Goal: Task Accomplishment & Management: Manage account settings

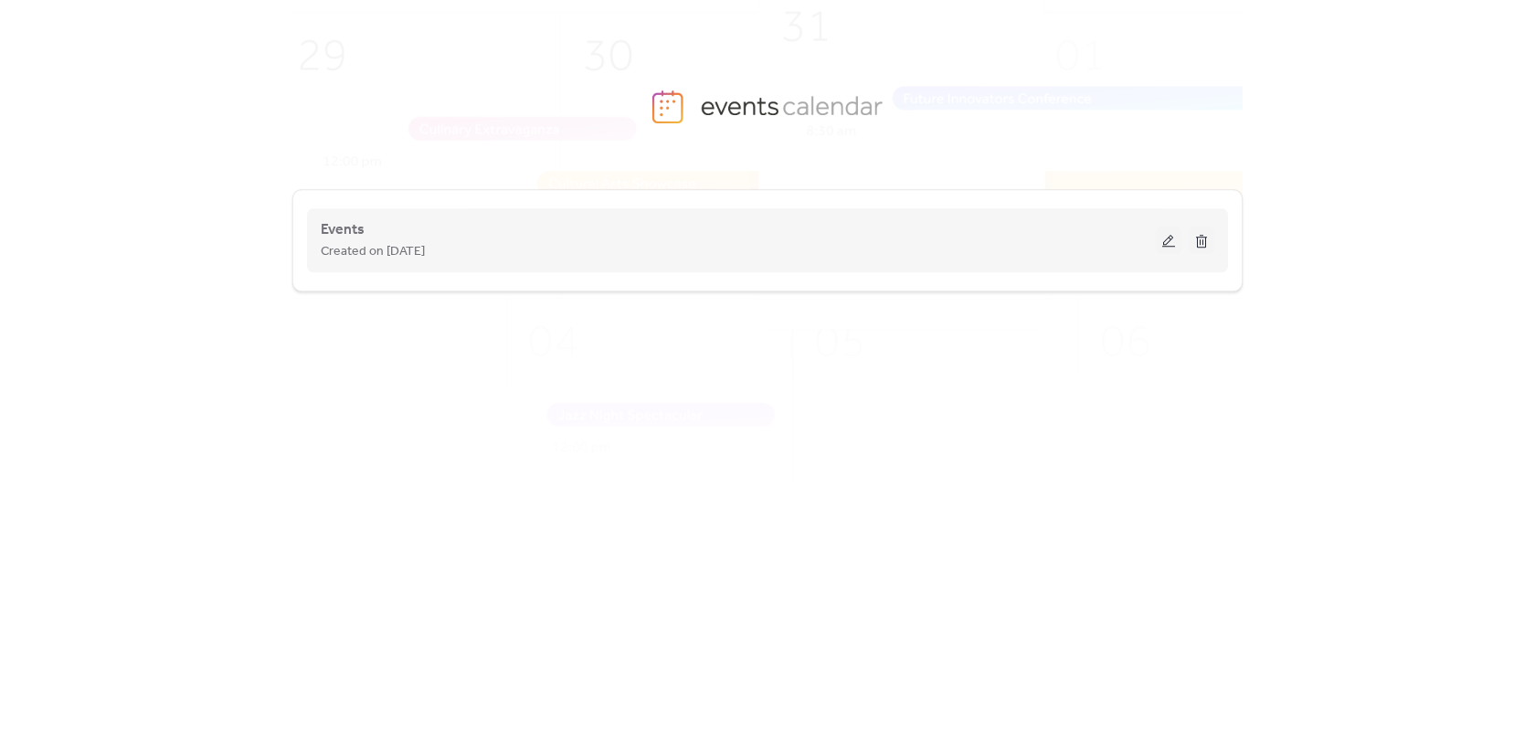
click at [1170, 252] on button at bounding box center [1169, 240] width 26 height 27
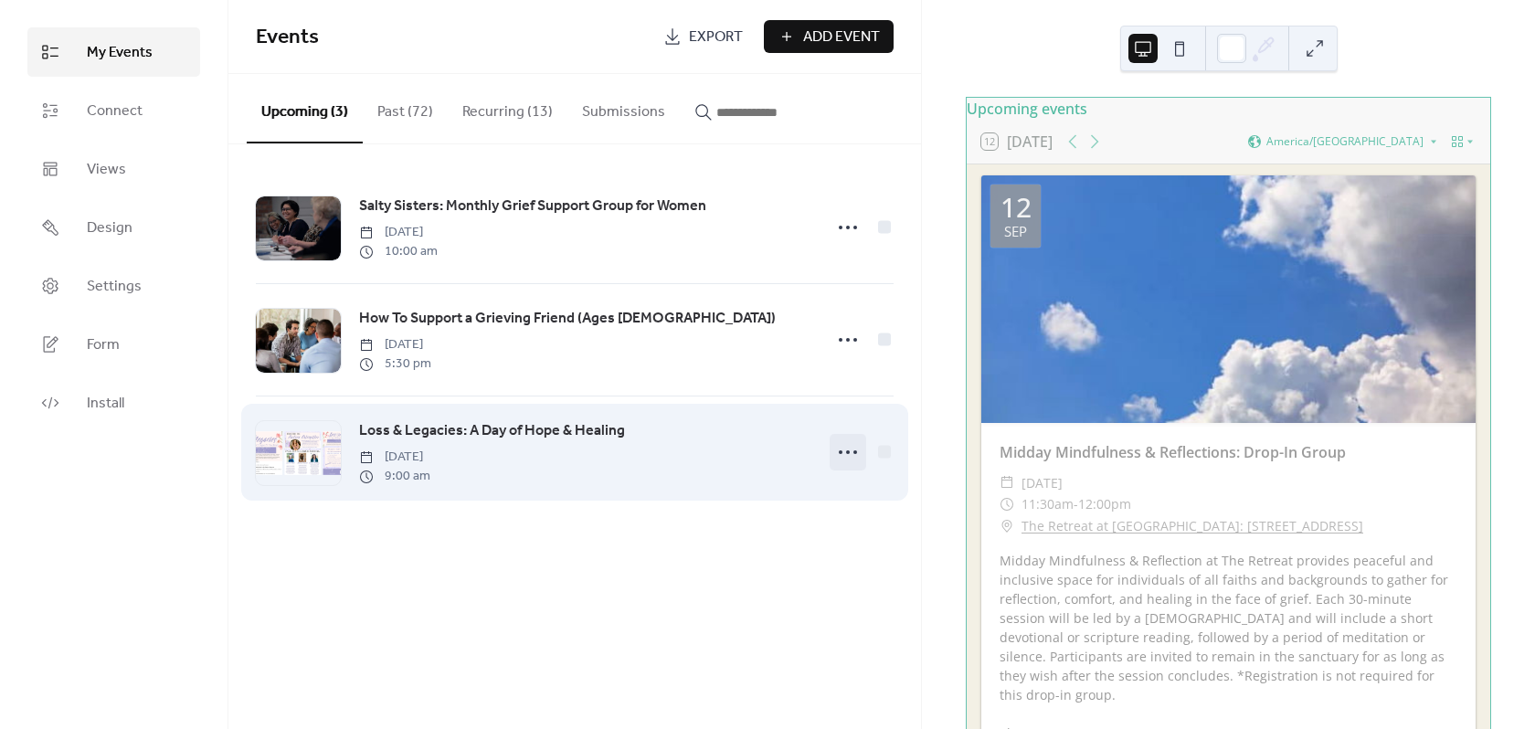
click at [848, 465] on icon at bounding box center [847, 452] width 29 height 29
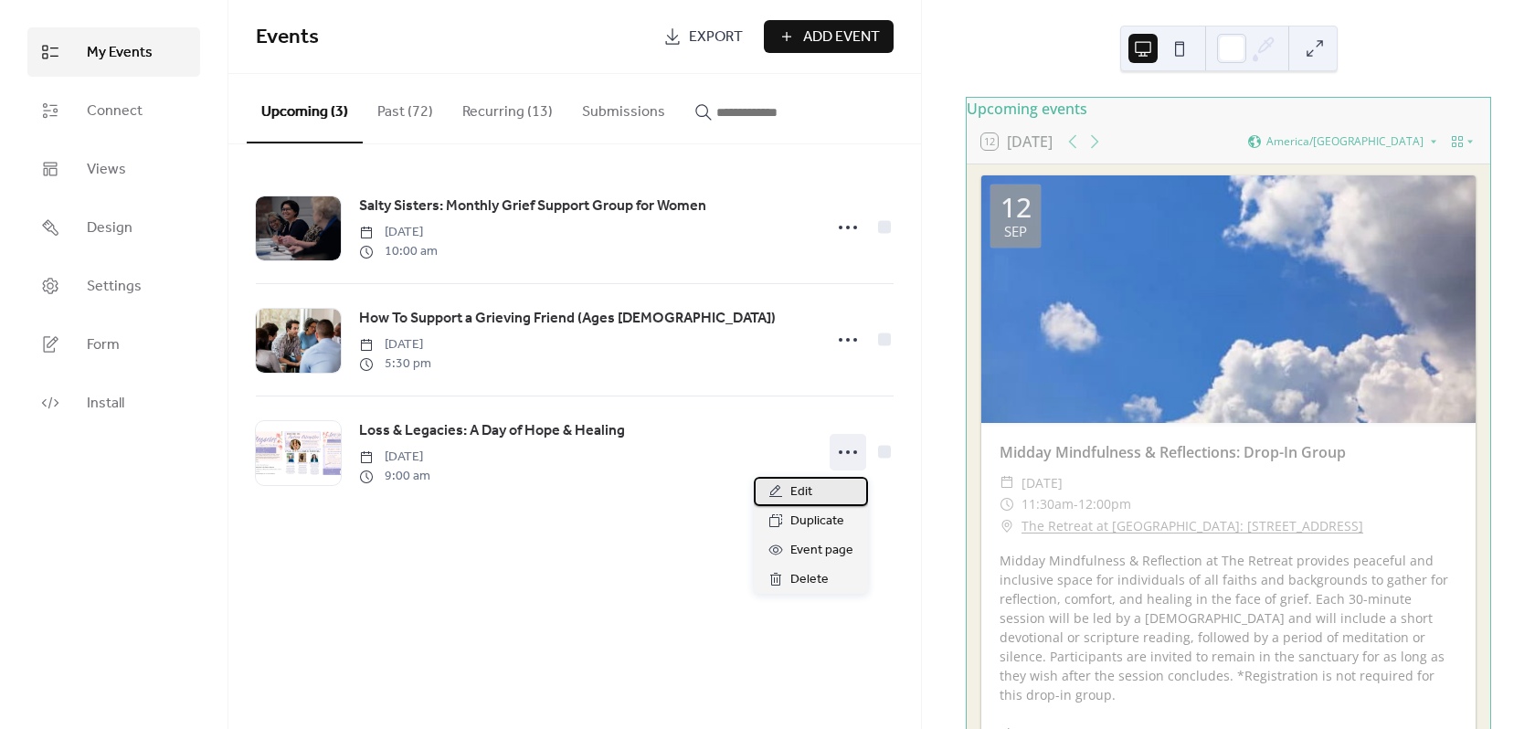
click at [826, 488] on div "Edit" at bounding box center [811, 491] width 114 height 29
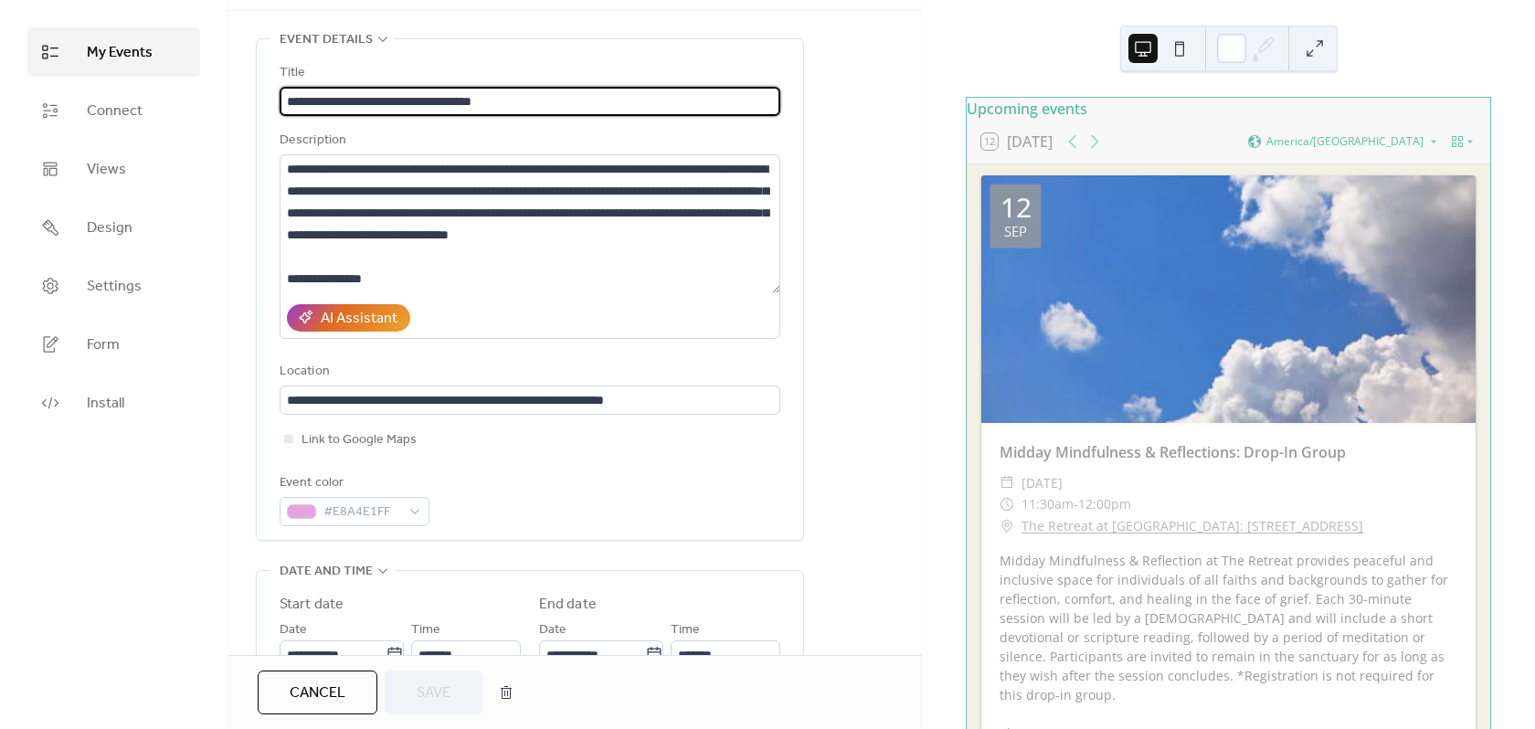
scroll to position [457, 0]
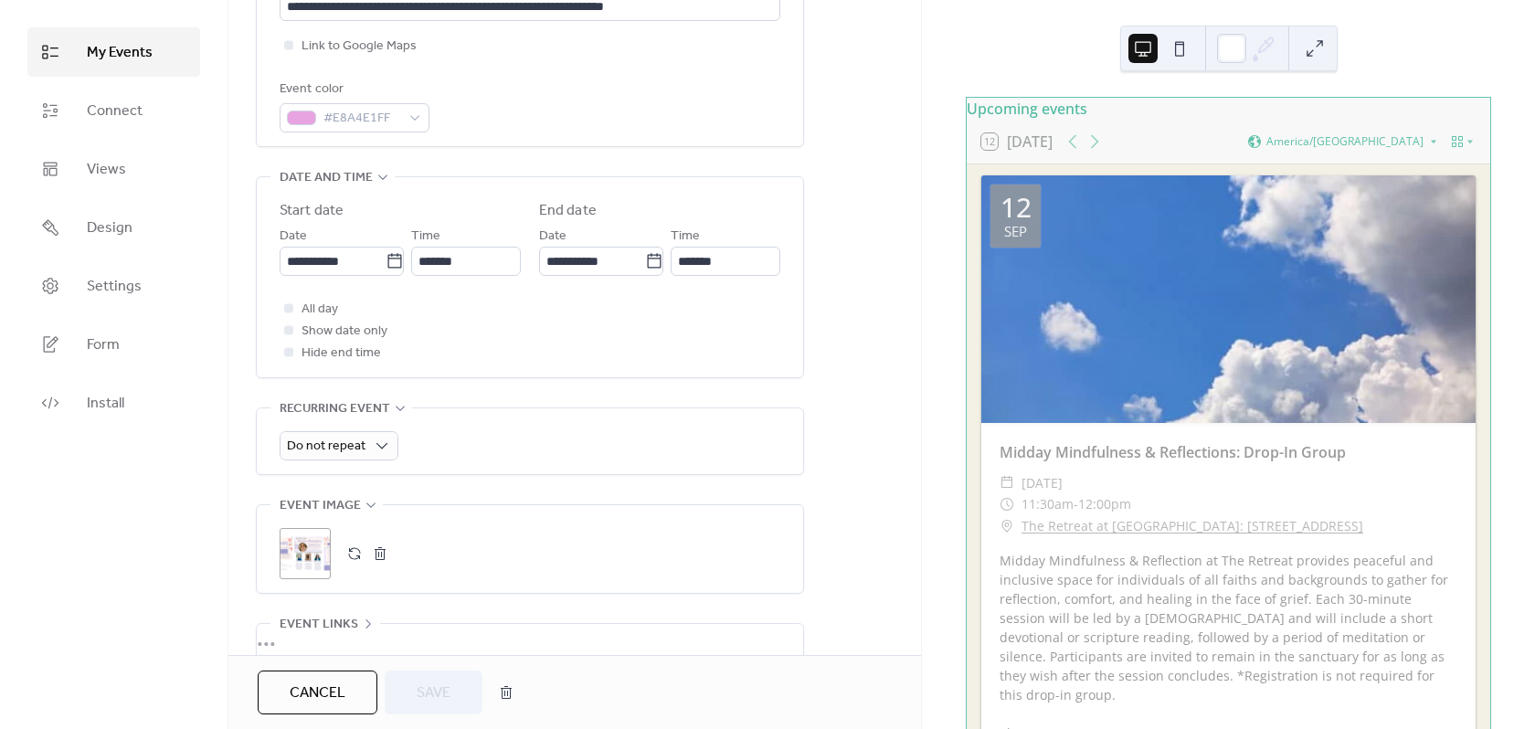
click at [320, 686] on span "Cancel" at bounding box center [318, 694] width 56 height 22
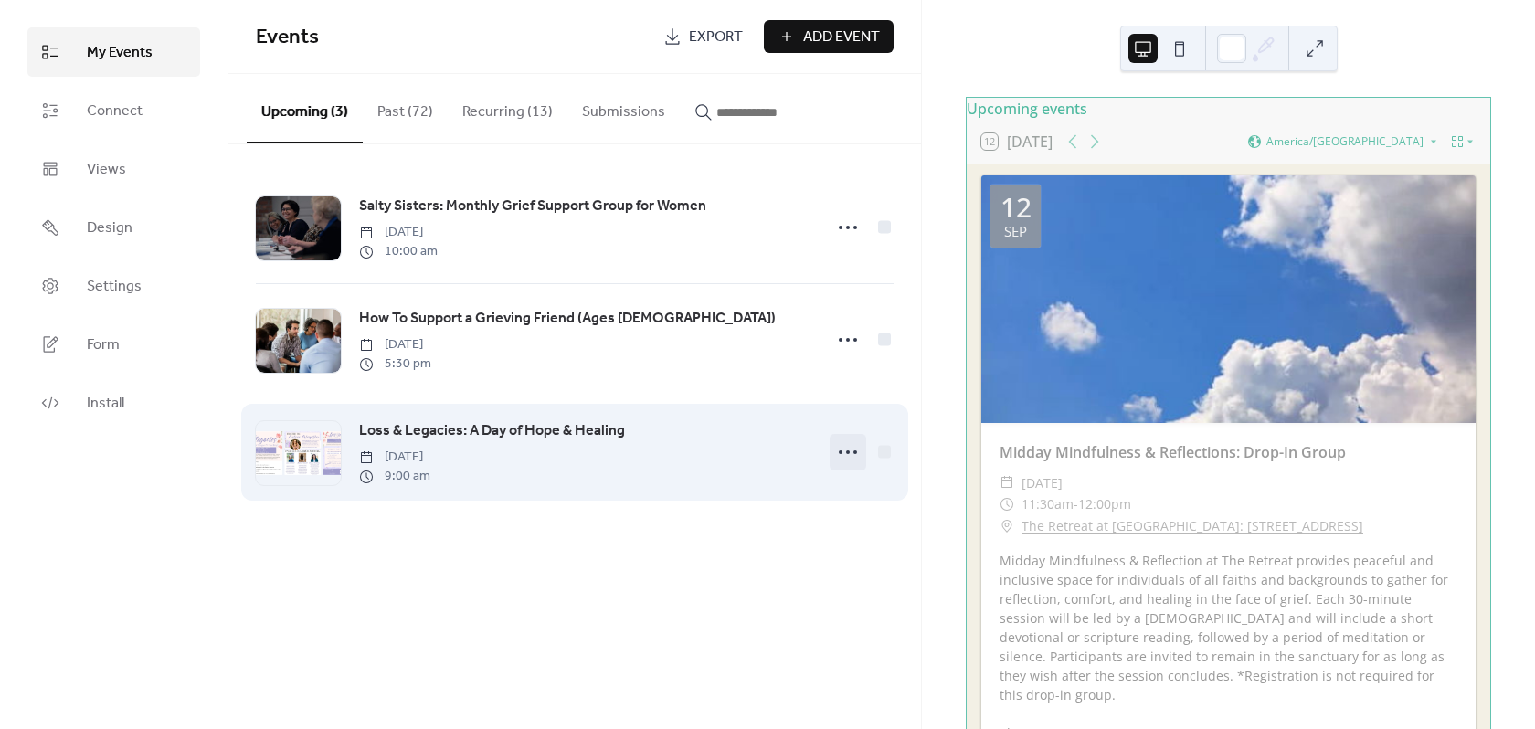
click at [851, 454] on icon at bounding box center [847, 452] width 29 height 29
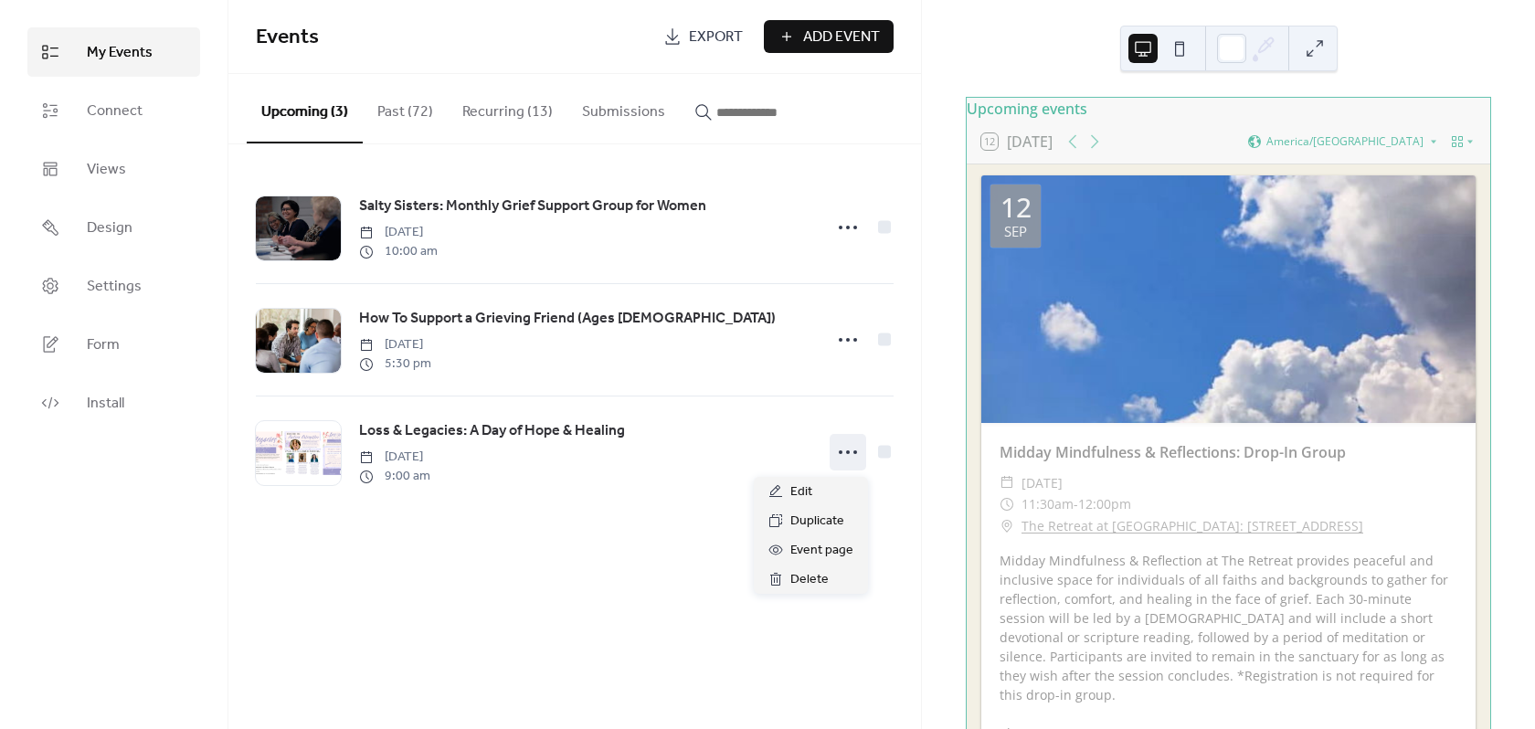
click at [648, 562] on div "Events Export Add Event Upcoming (3) Past (72) Recurring (13) Submissions Salty…" at bounding box center [574, 364] width 693 height 729
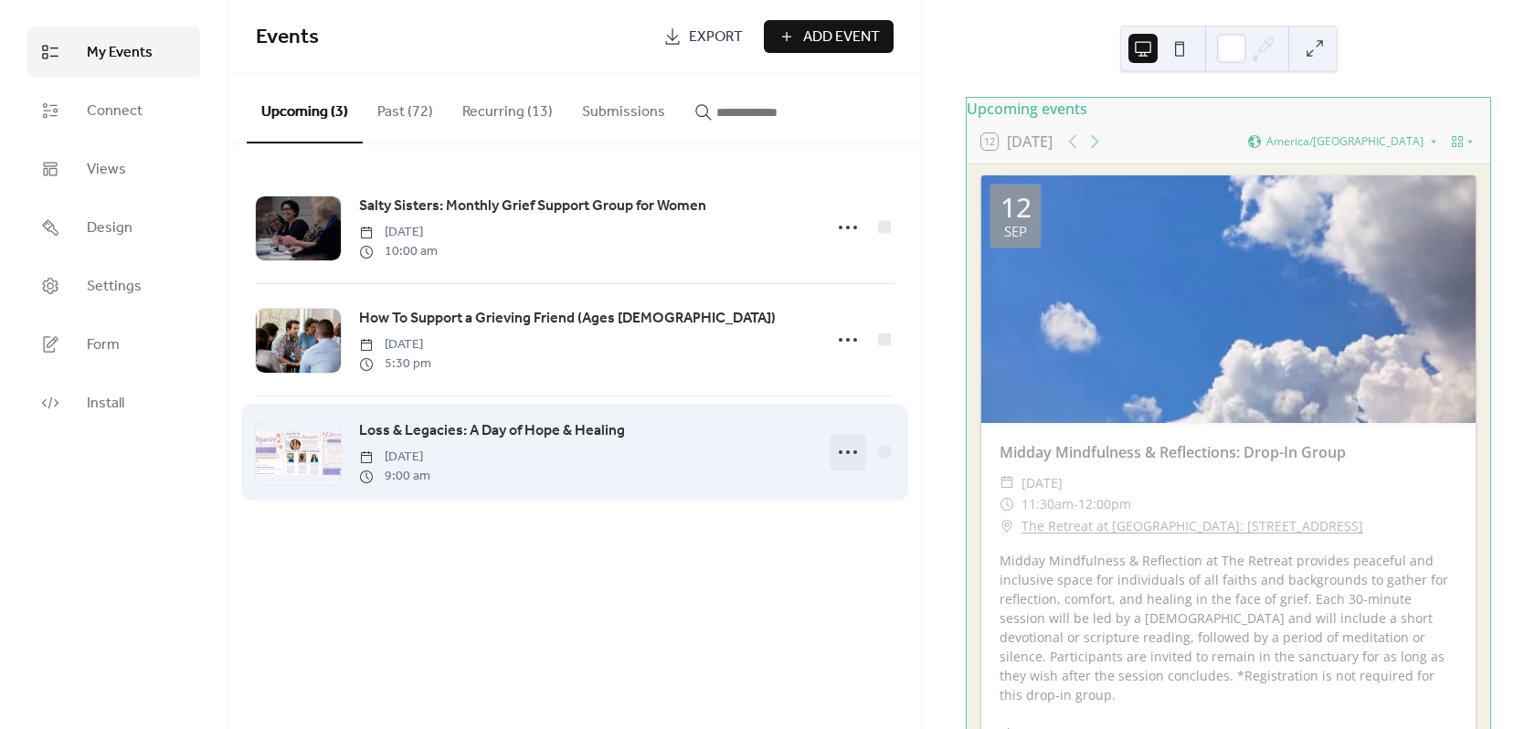
click at [836, 459] on icon at bounding box center [847, 452] width 29 height 29
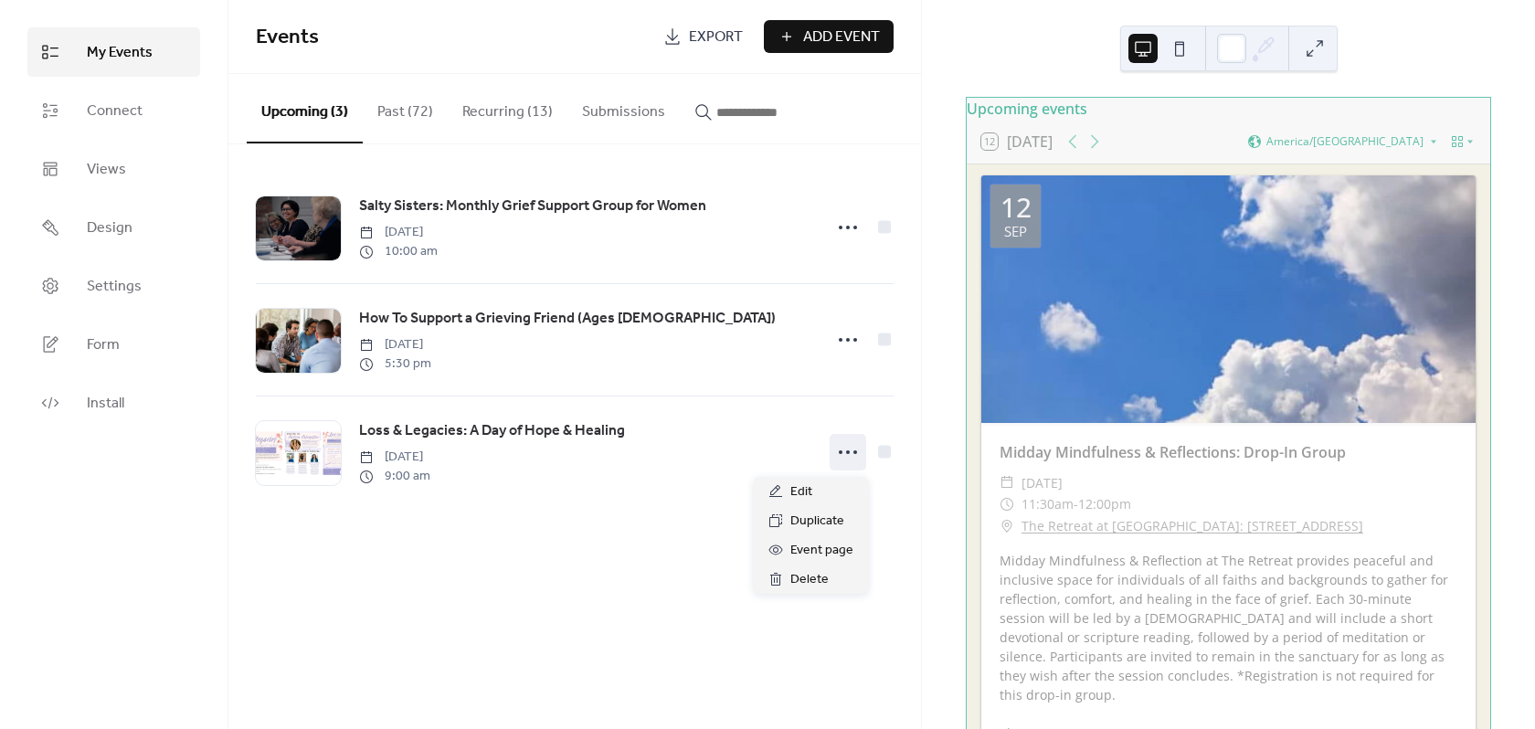
click at [680, 579] on div "Events Export Add Event Upcoming (3) Past (72) Recurring (13) Submissions Salty…" at bounding box center [574, 364] width 693 height 729
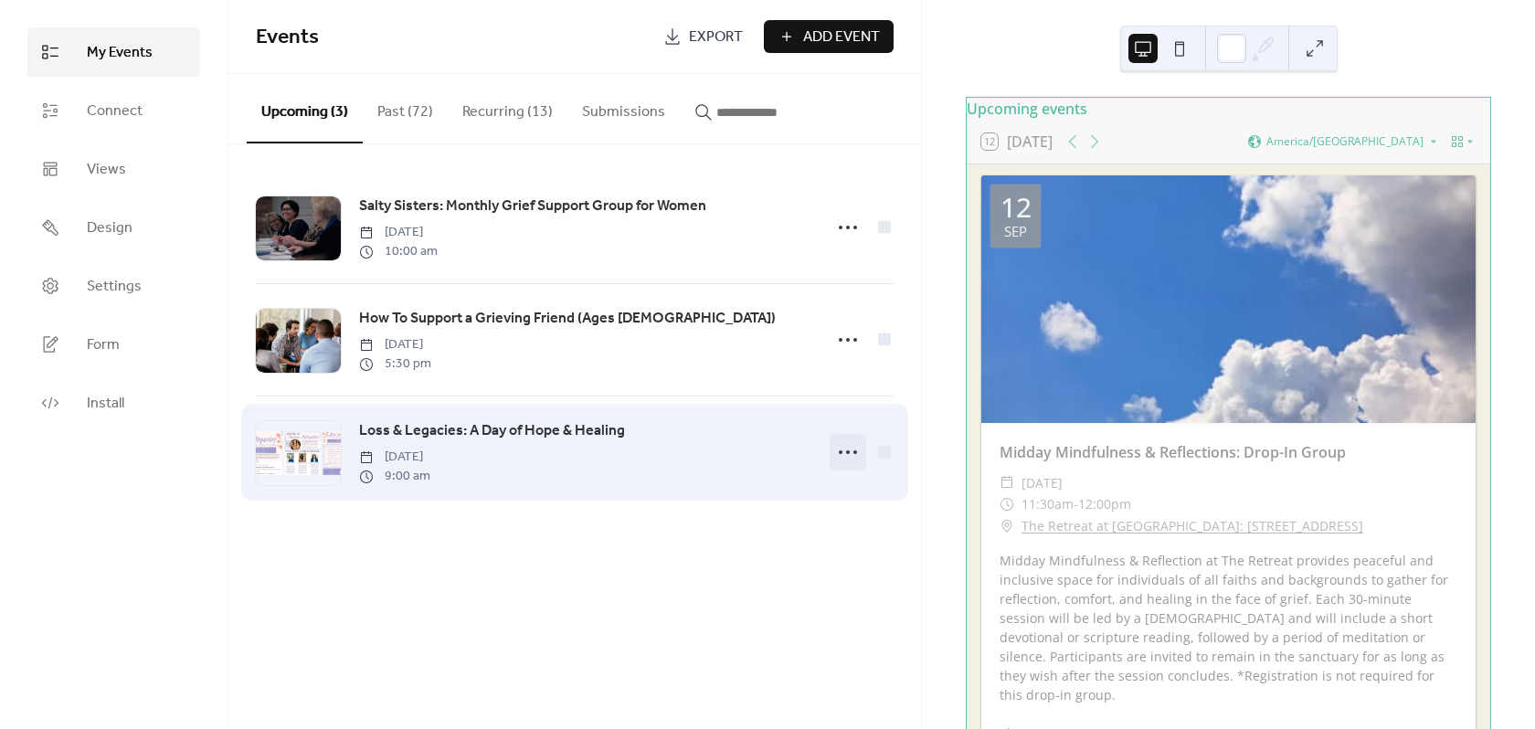
drag, startPoint x: 864, startPoint y: 439, endPoint x: 850, endPoint y: 450, distance: 18.3
click at [864, 438] on div at bounding box center [848, 452] width 37 height 37
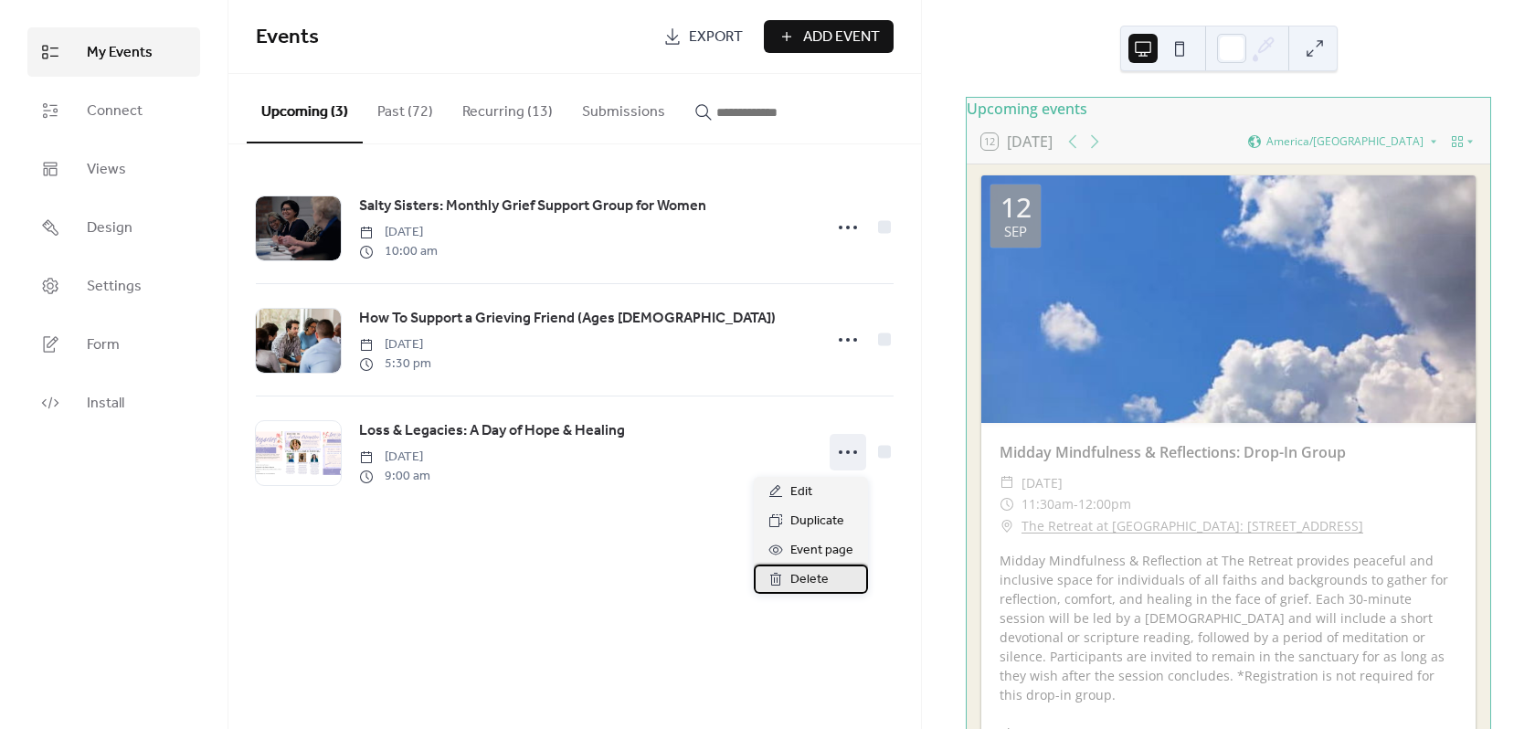
click at [832, 581] on div "Delete" at bounding box center [811, 579] width 114 height 29
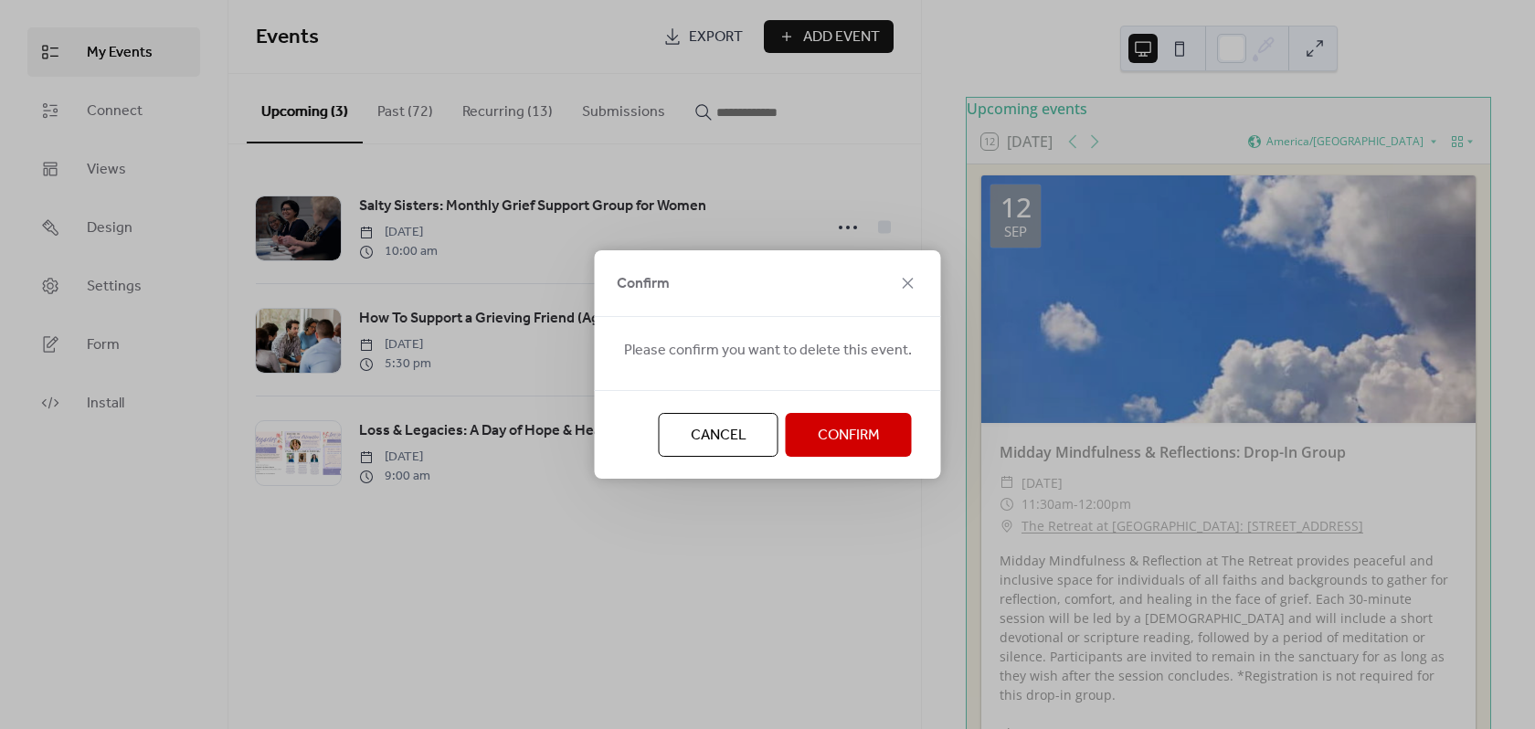
click at [870, 434] on span "Confirm" at bounding box center [849, 436] width 62 height 22
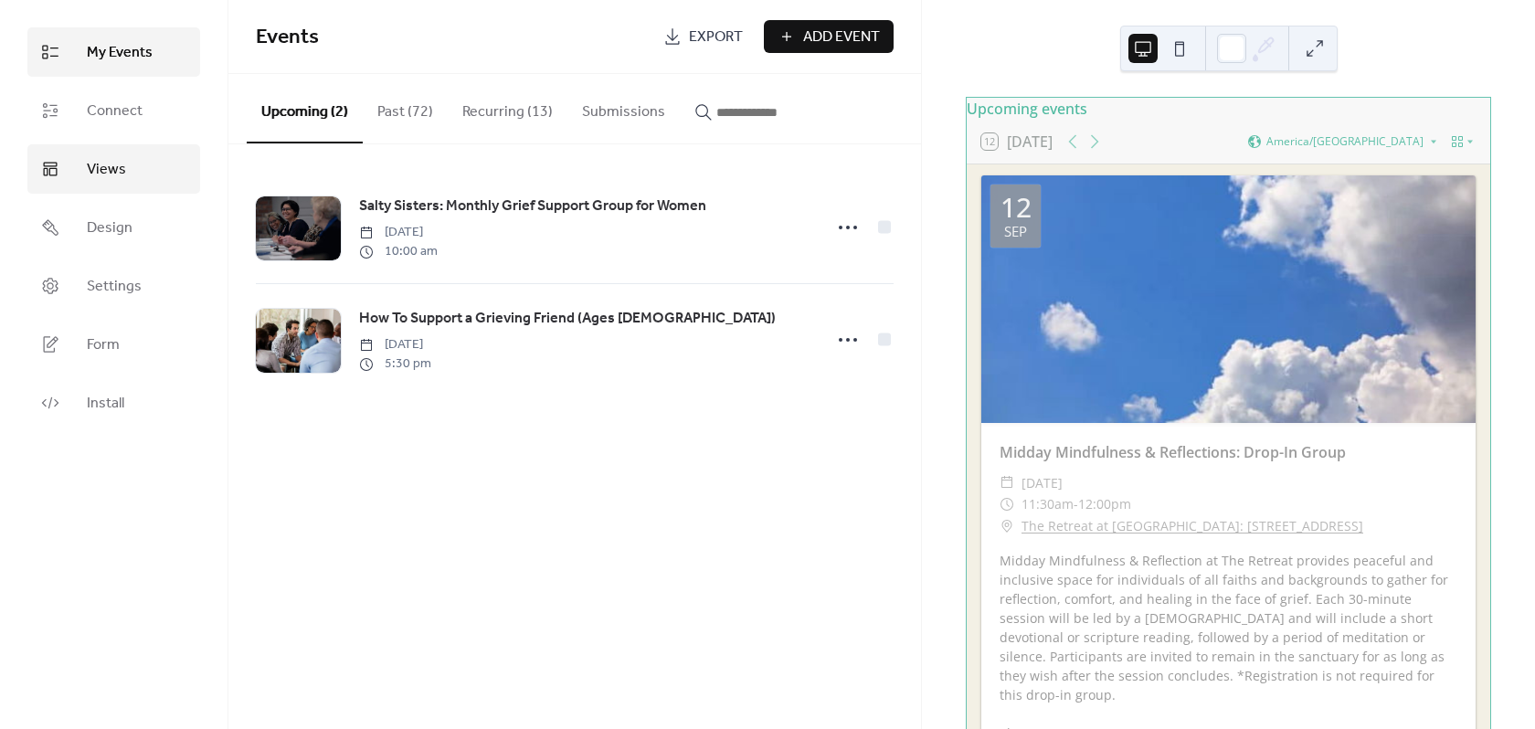
click at [96, 164] on span "Views" at bounding box center [106, 170] width 39 height 22
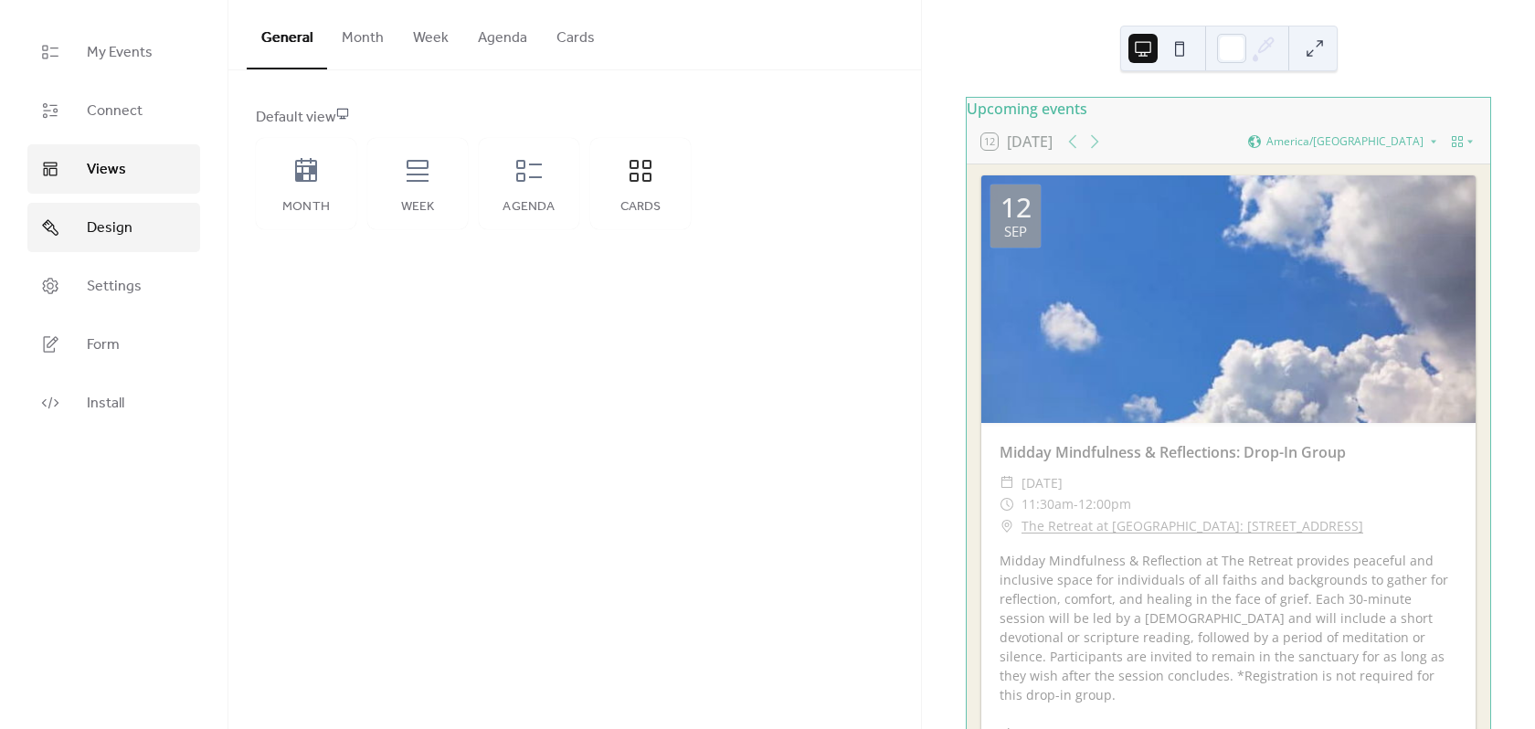
click at [117, 217] on span "Design" at bounding box center [110, 228] width 46 height 22
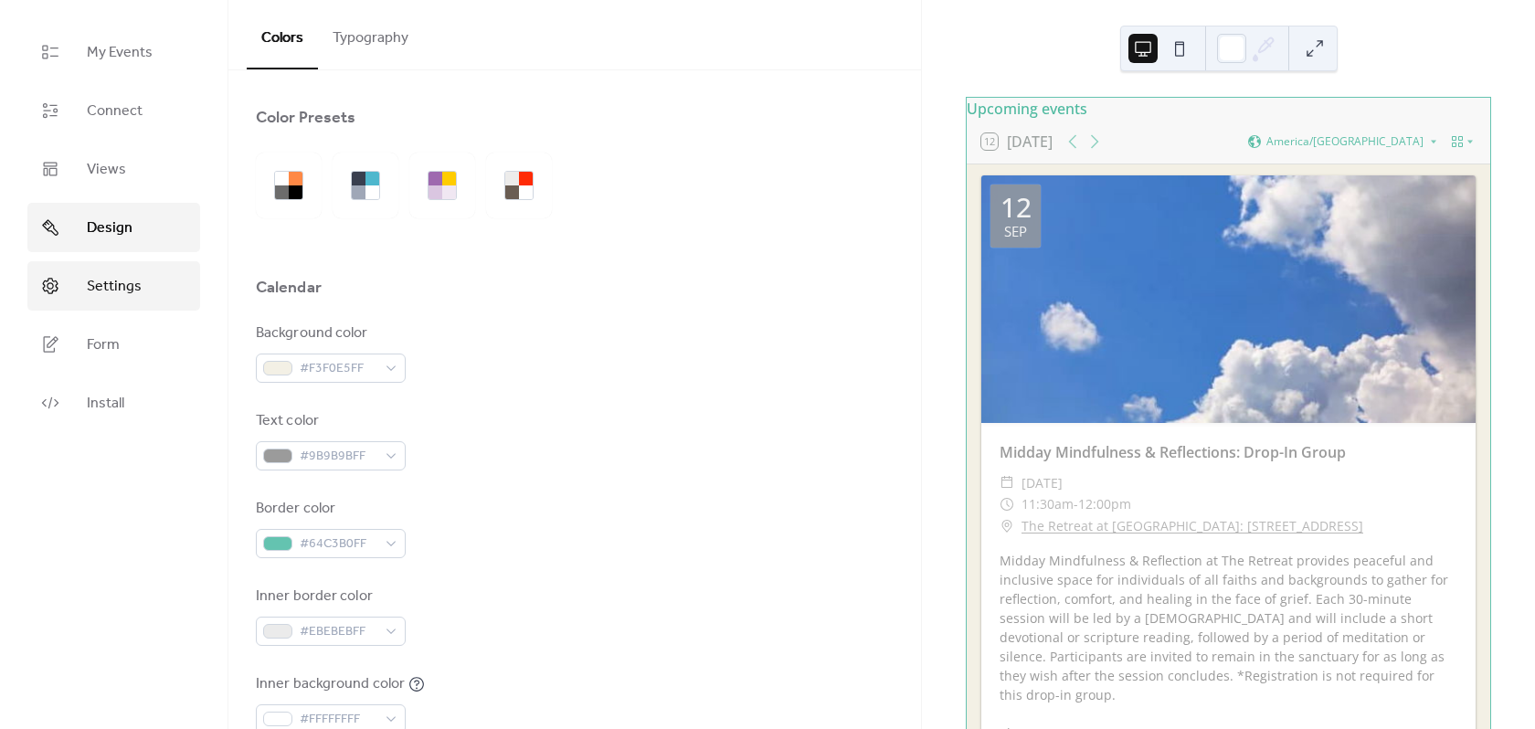
click at [118, 283] on span "Settings" at bounding box center [114, 287] width 55 height 22
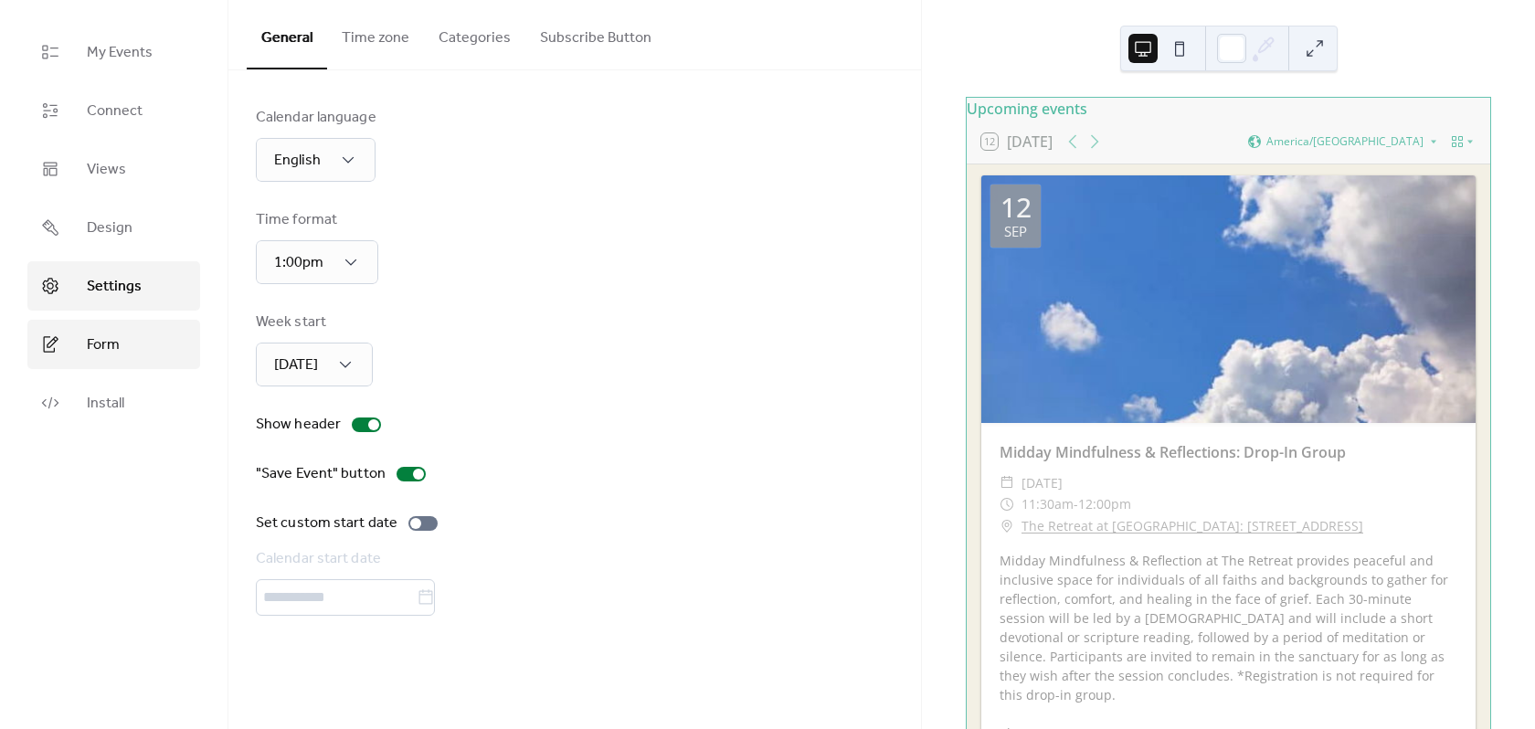
click at [160, 352] on link "Form" at bounding box center [113, 344] width 173 height 49
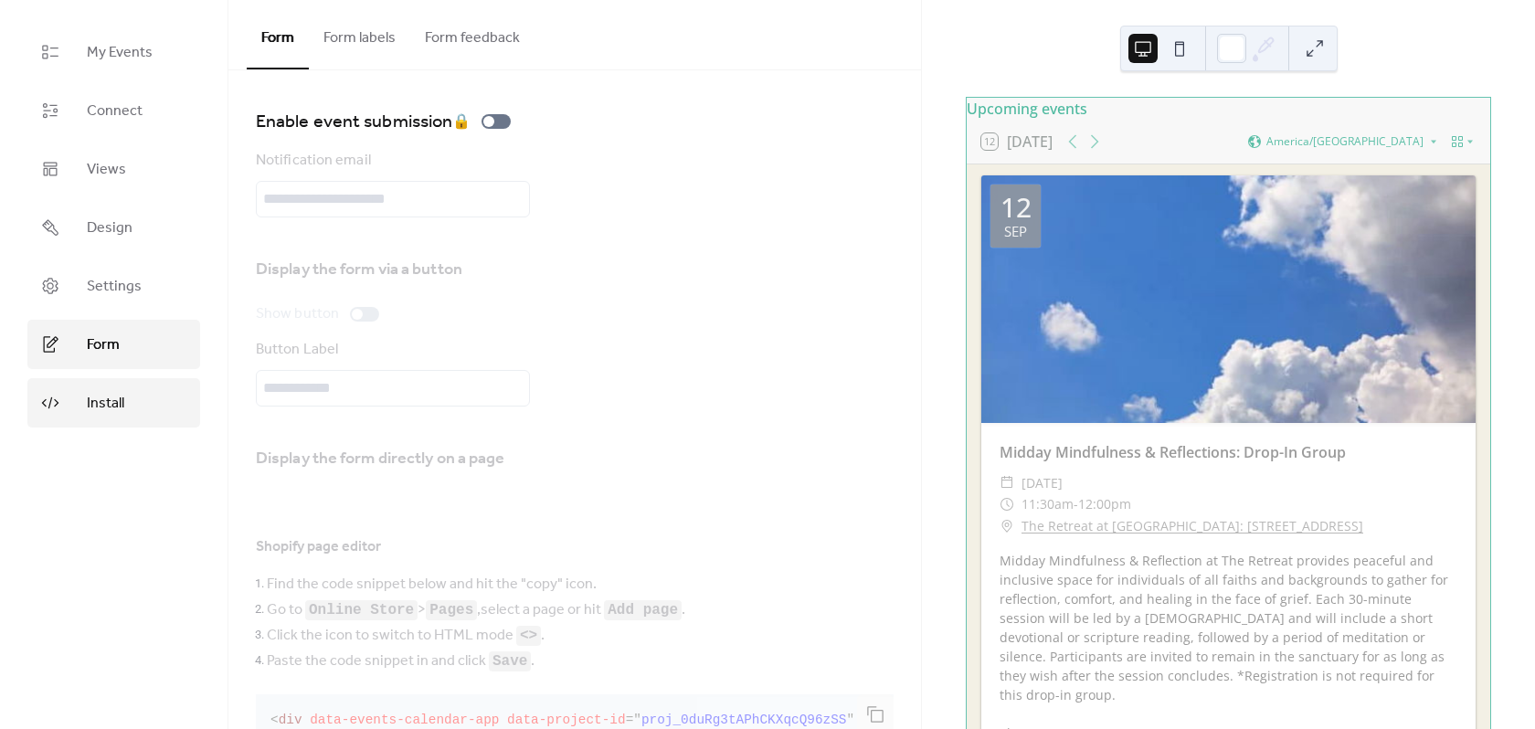
click at [138, 408] on link "Install" at bounding box center [113, 402] width 173 height 49
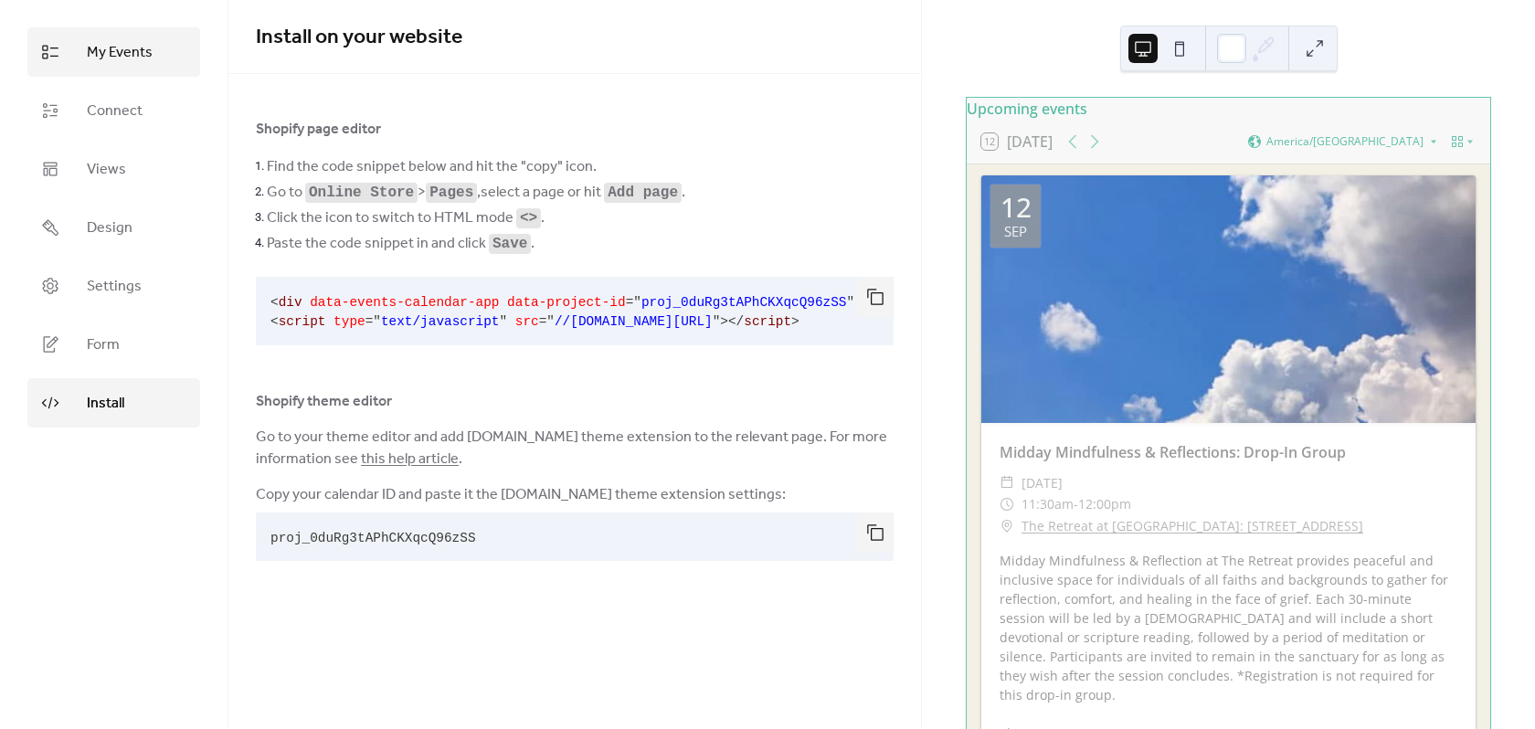
click at [102, 70] on link "My Events" at bounding box center [113, 51] width 173 height 49
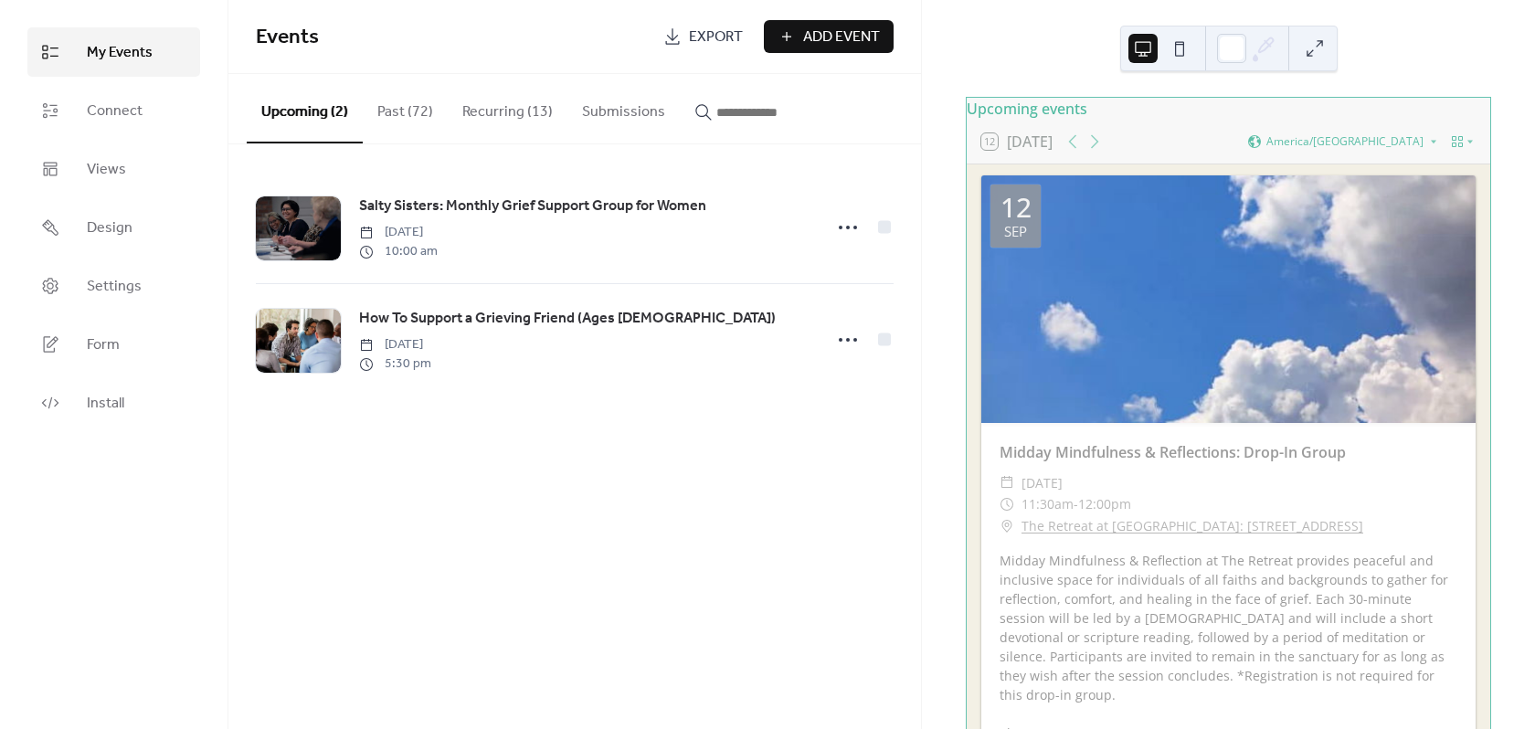
click at [419, 109] on button "Past (72)" at bounding box center [405, 108] width 85 height 68
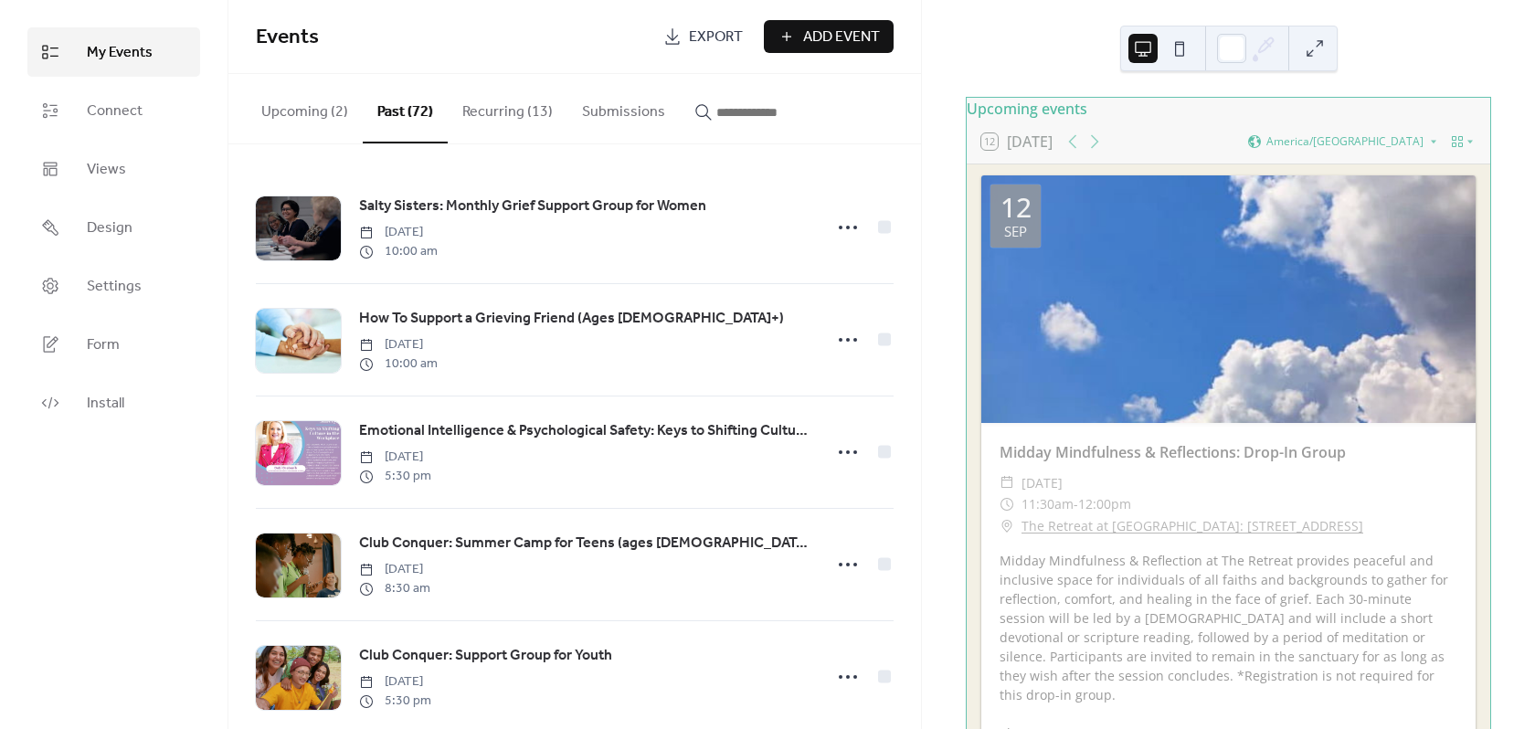
click at [494, 115] on button "Recurring (13)" at bounding box center [508, 108] width 120 height 68
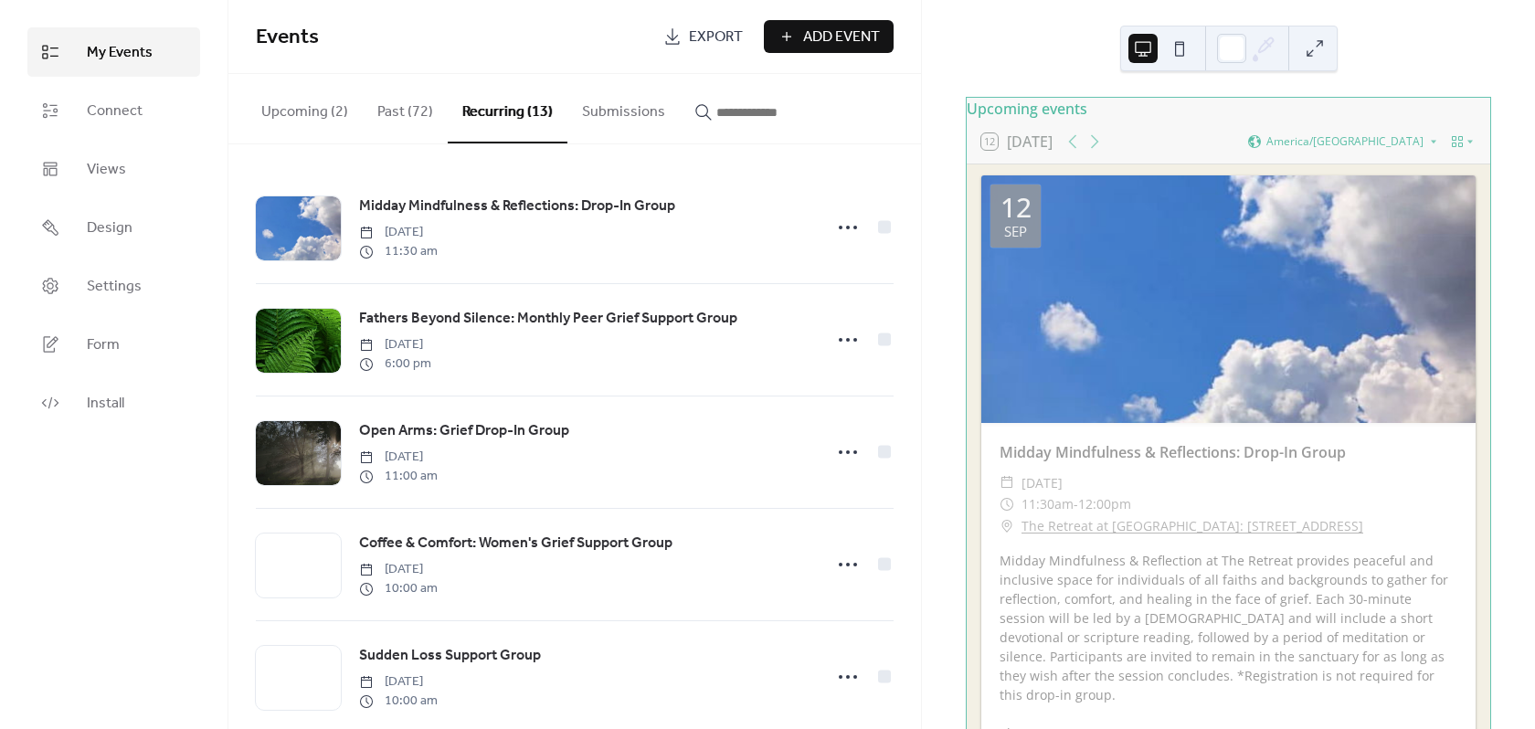
click at [609, 111] on button "Submissions" at bounding box center [623, 108] width 112 height 68
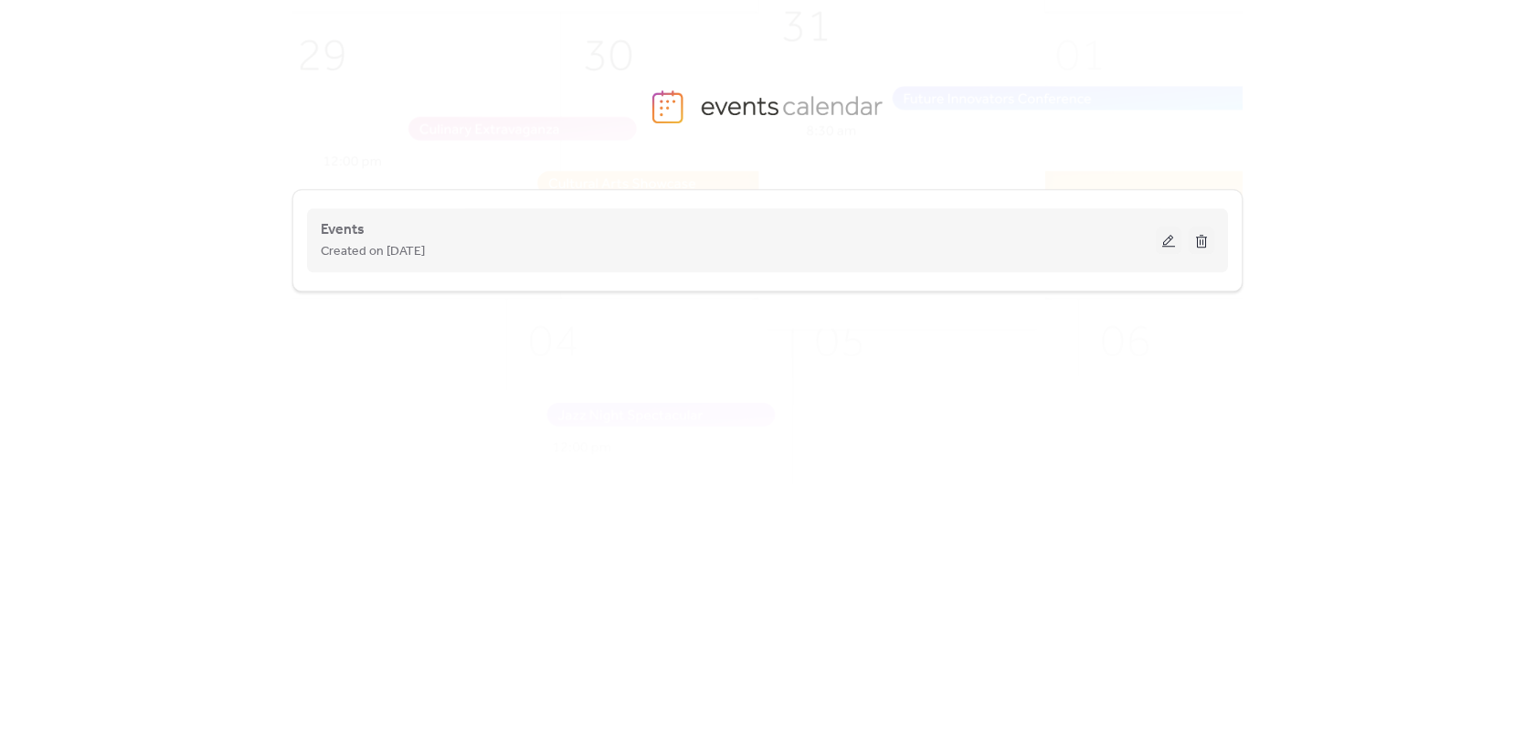
click at [1166, 246] on button at bounding box center [1169, 240] width 26 height 27
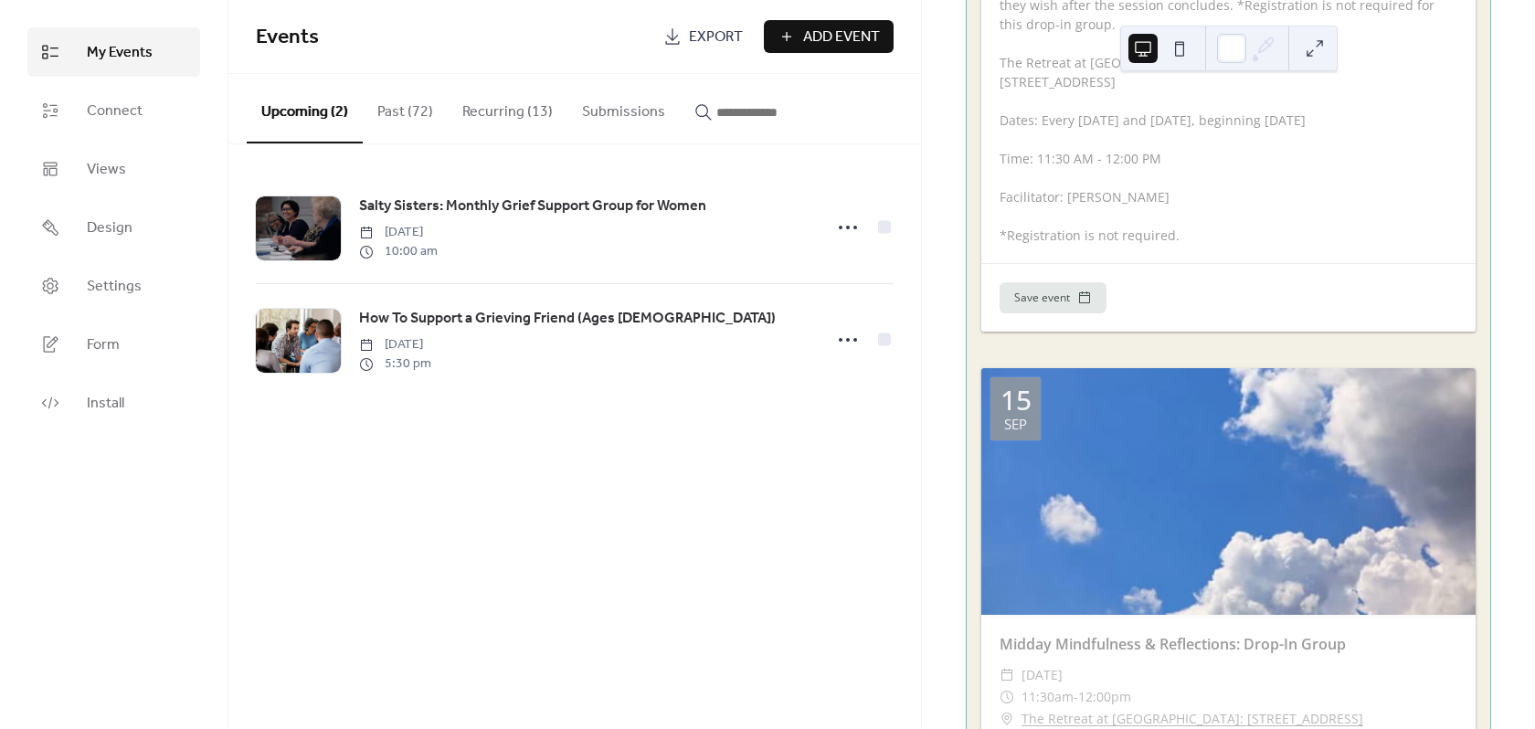
scroll to position [640, 0]
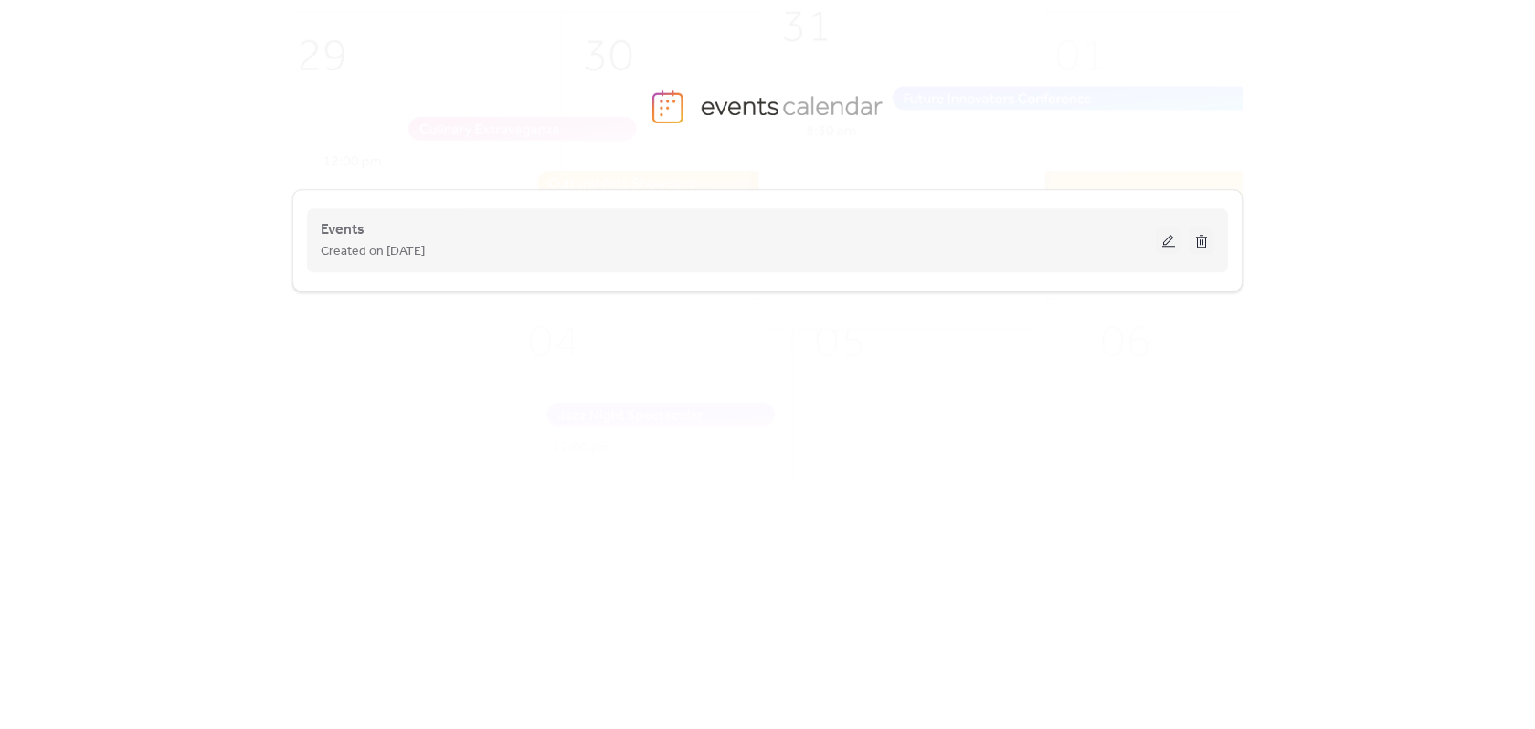
click at [1167, 238] on button at bounding box center [1169, 240] width 26 height 27
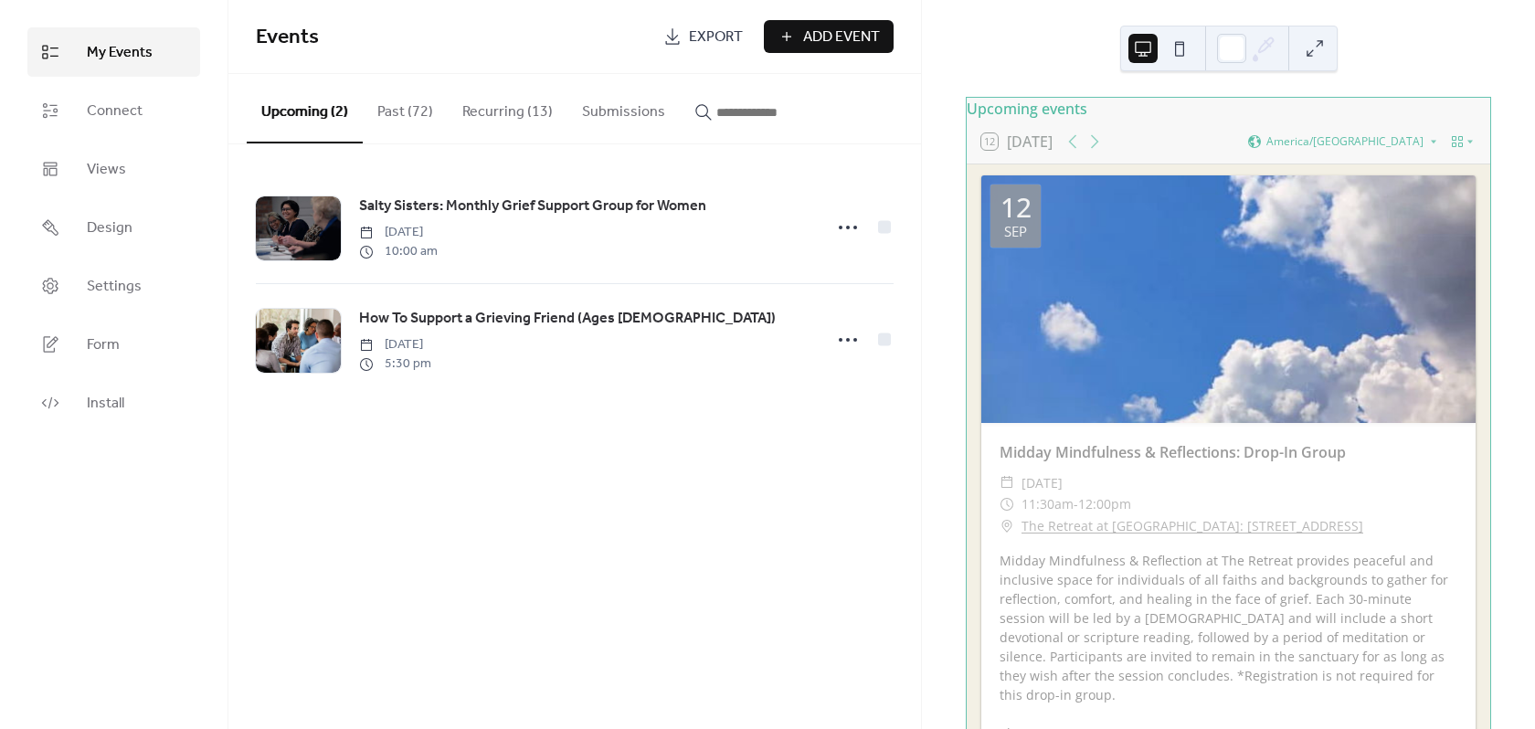
click at [630, 110] on button "Submissions" at bounding box center [623, 108] width 112 height 68
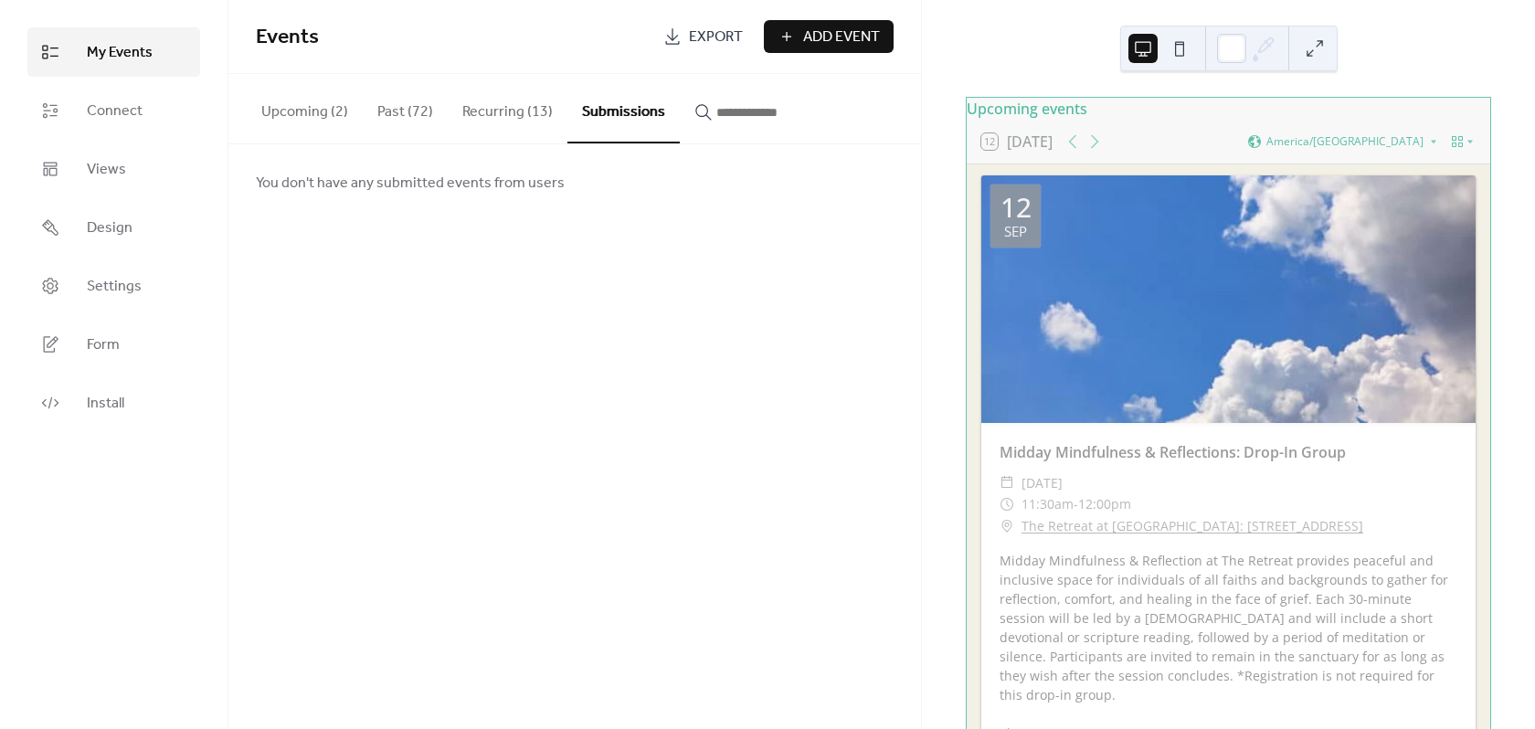
click at [484, 108] on button "Recurring (13)" at bounding box center [508, 108] width 120 height 68
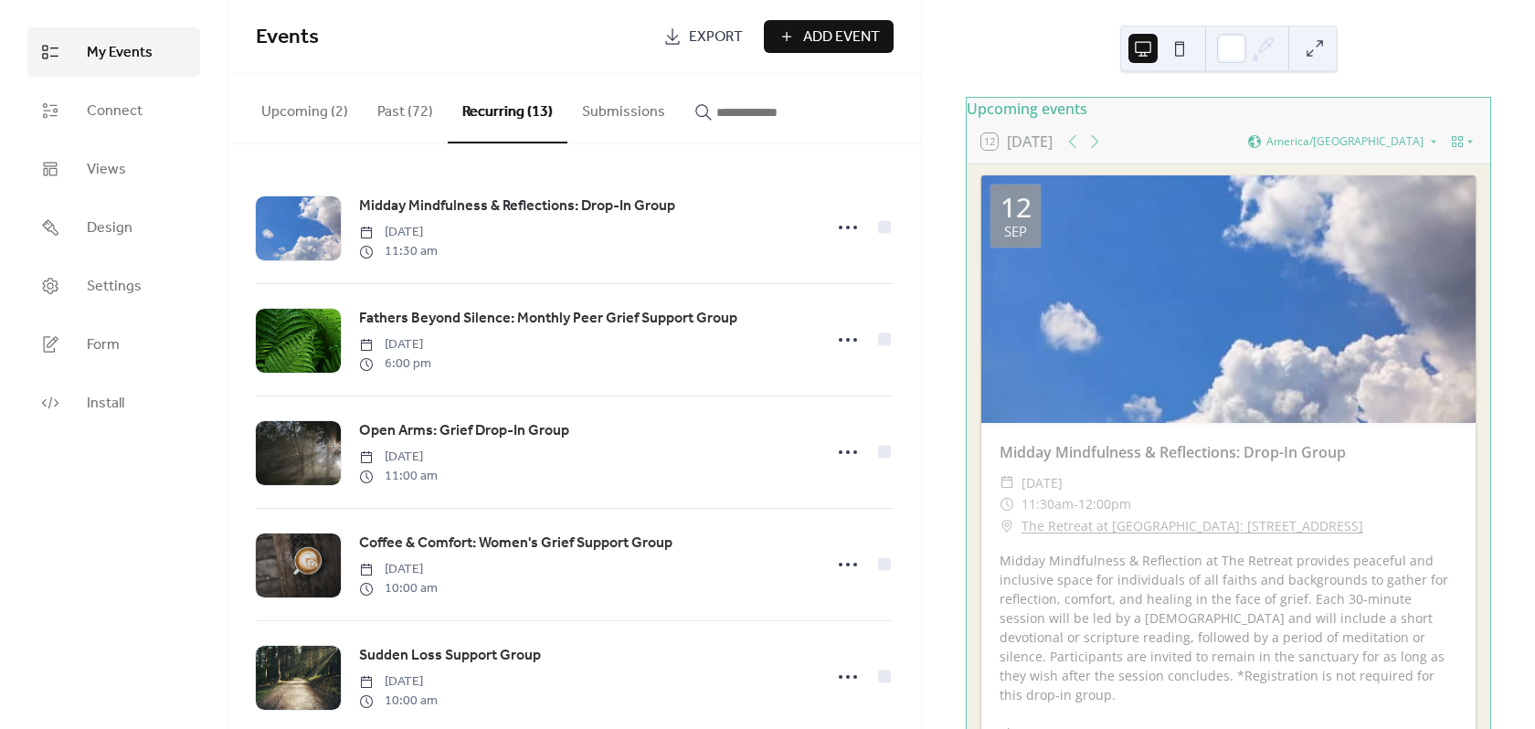
click at [412, 111] on button "Past (72)" at bounding box center [405, 108] width 85 height 68
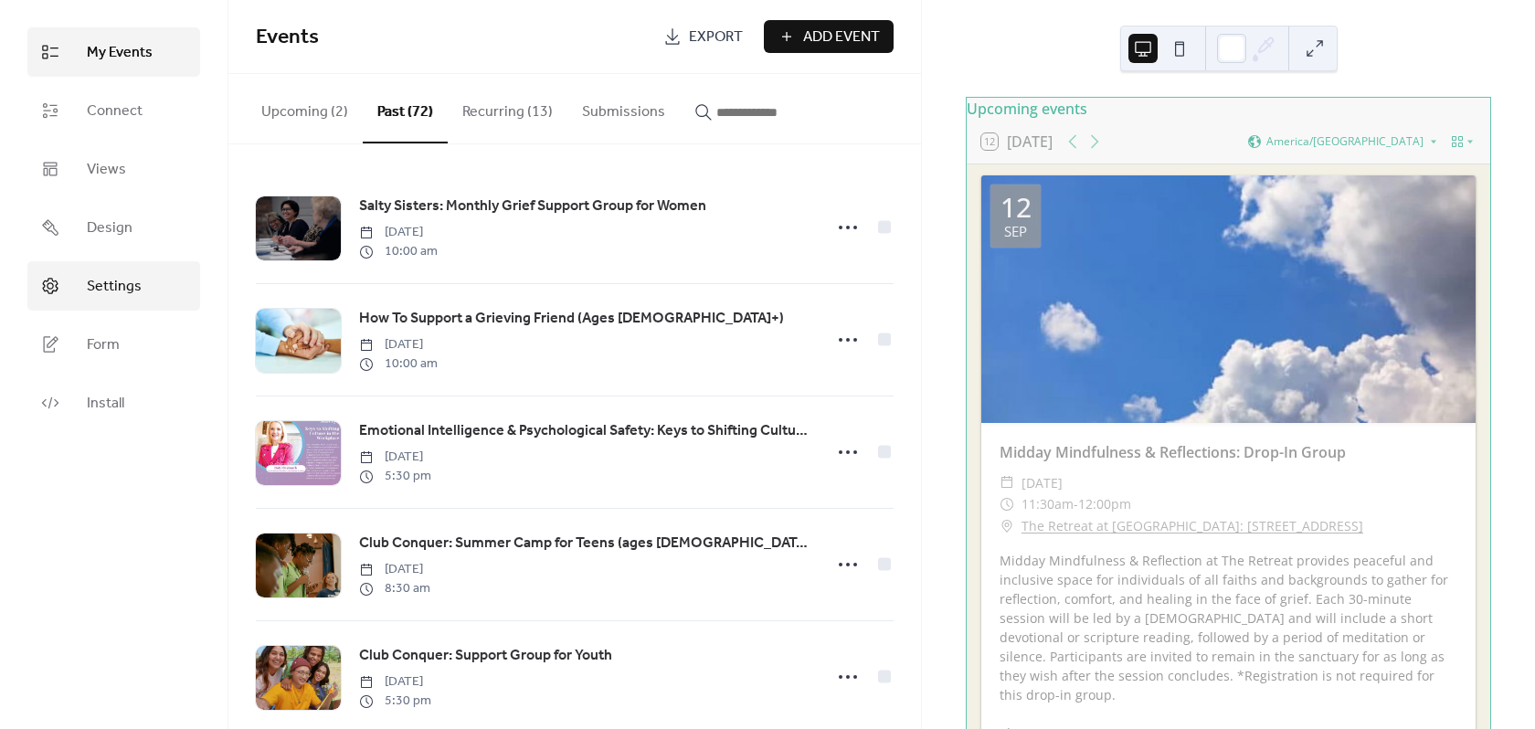
click at [131, 277] on span "Settings" at bounding box center [114, 287] width 55 height 22
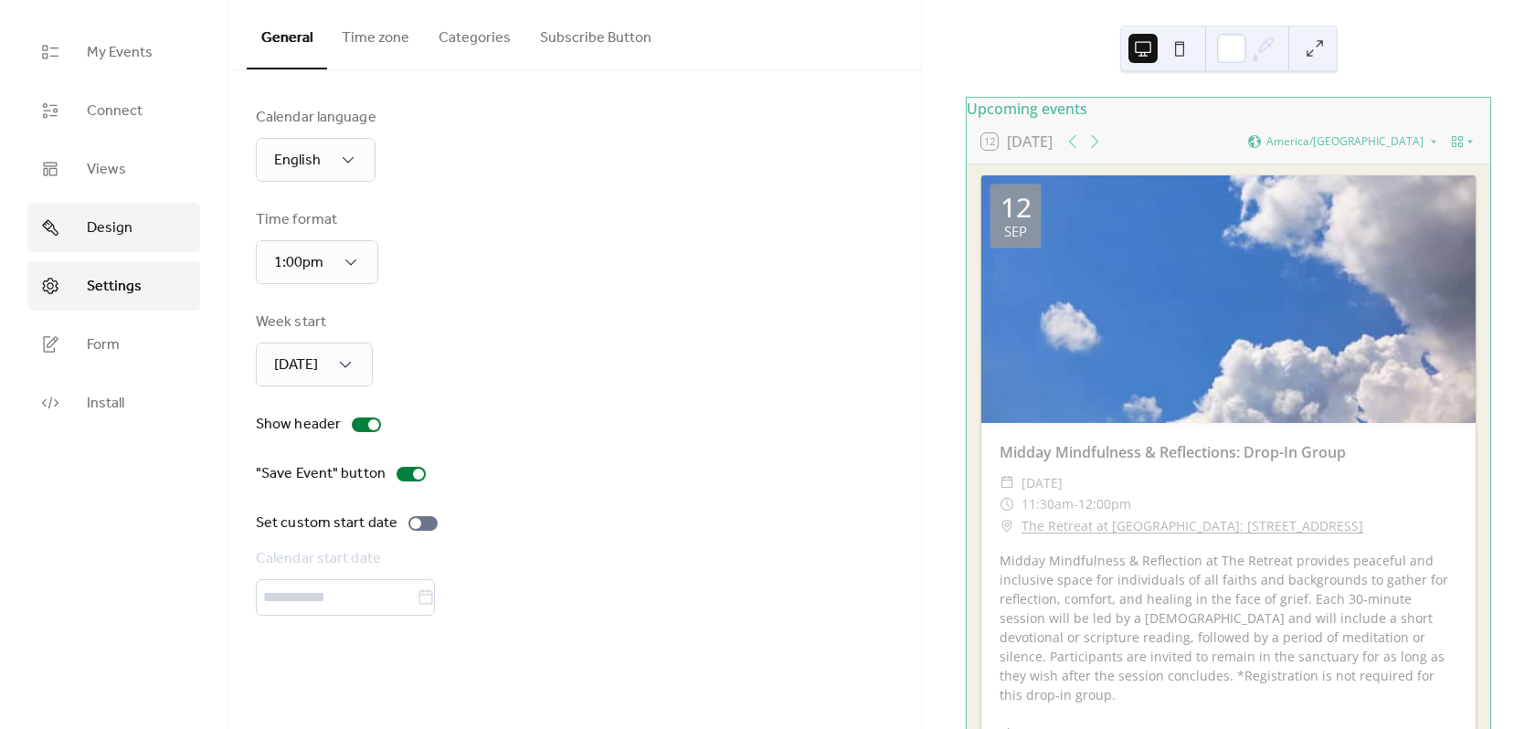
click at [99, 219] on span "Design" at bounding box center [110, 228] width 46 height 22
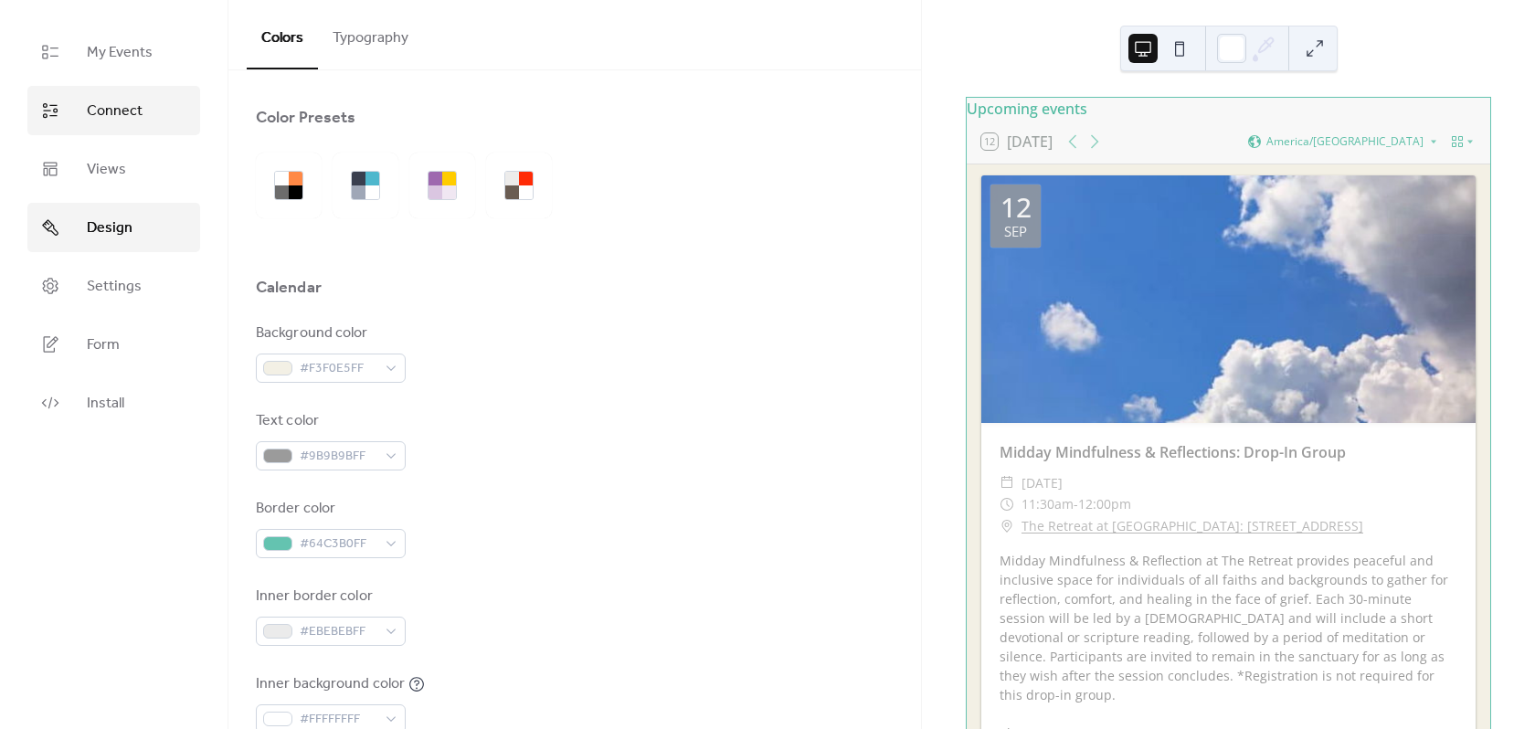
click at [117, 127] on link "Connect" at bounding box center [113, 110] width 173 height 49
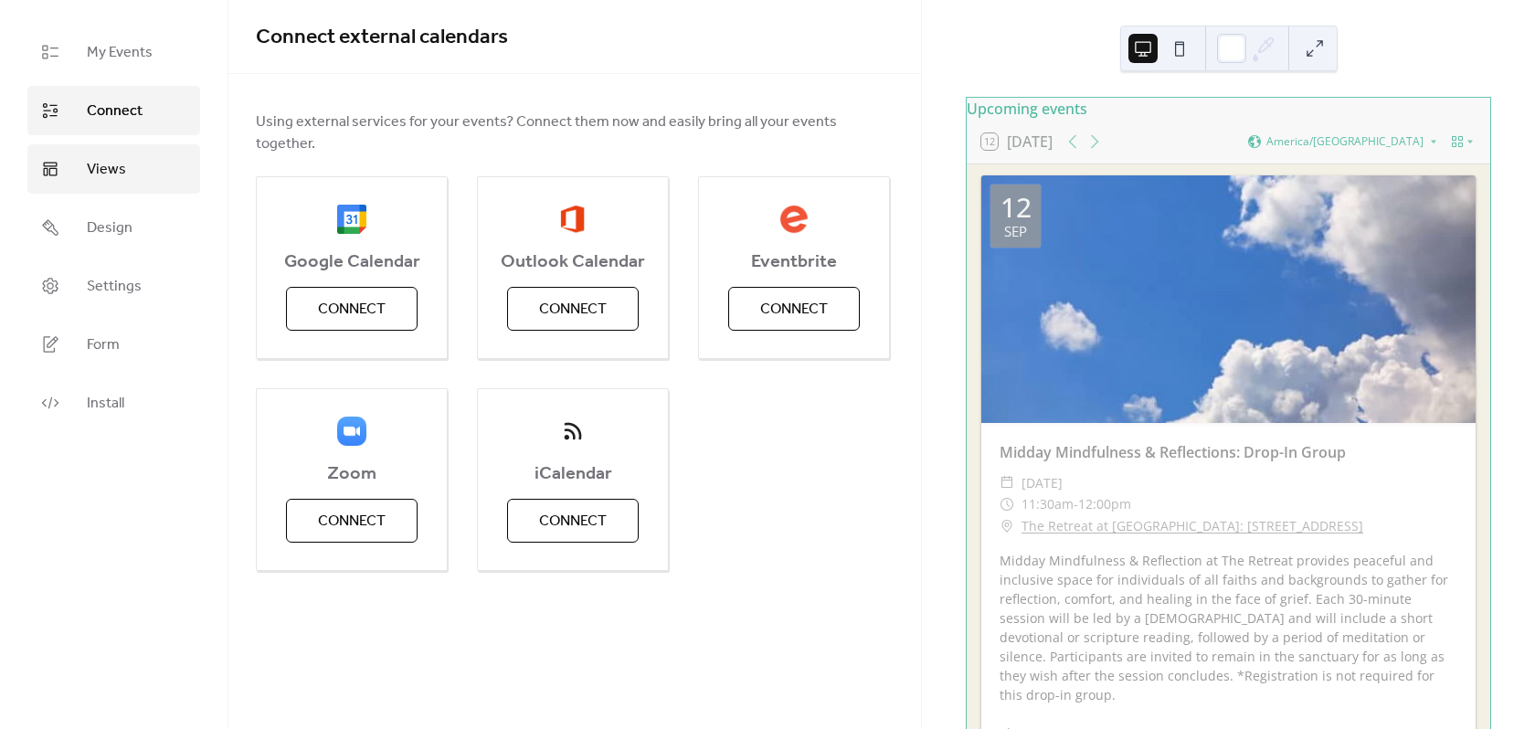
click at [119, 160] on span "Views" at bounding box center [106, 170] width 39 height 22
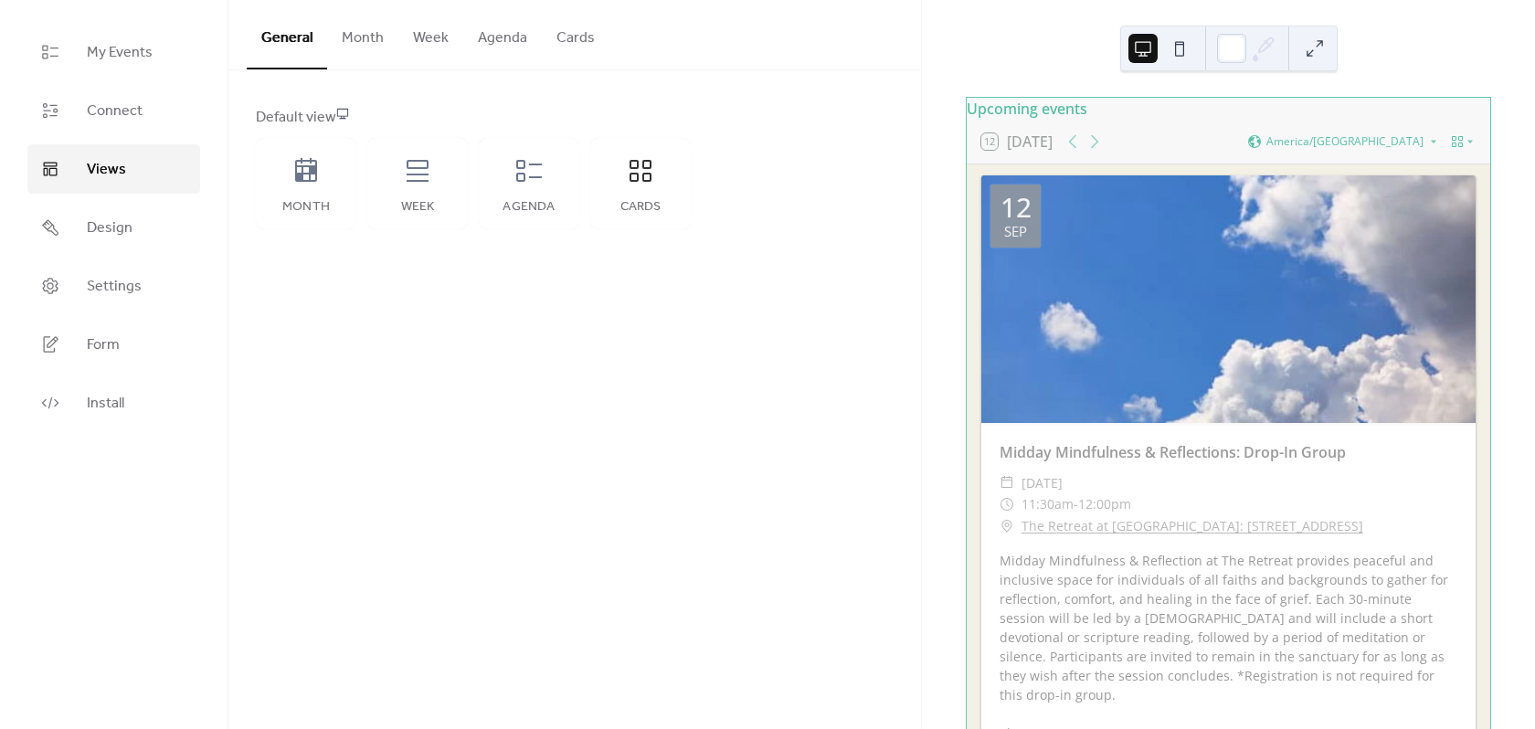
click at [137, 84] on ul "My Events Connect Views Design Settings Form Install" at bounding box center [113, 227] width 173 height 400
click at [122, 68] on link "My Events" at bounding box center [113, 51] width 173 height 49
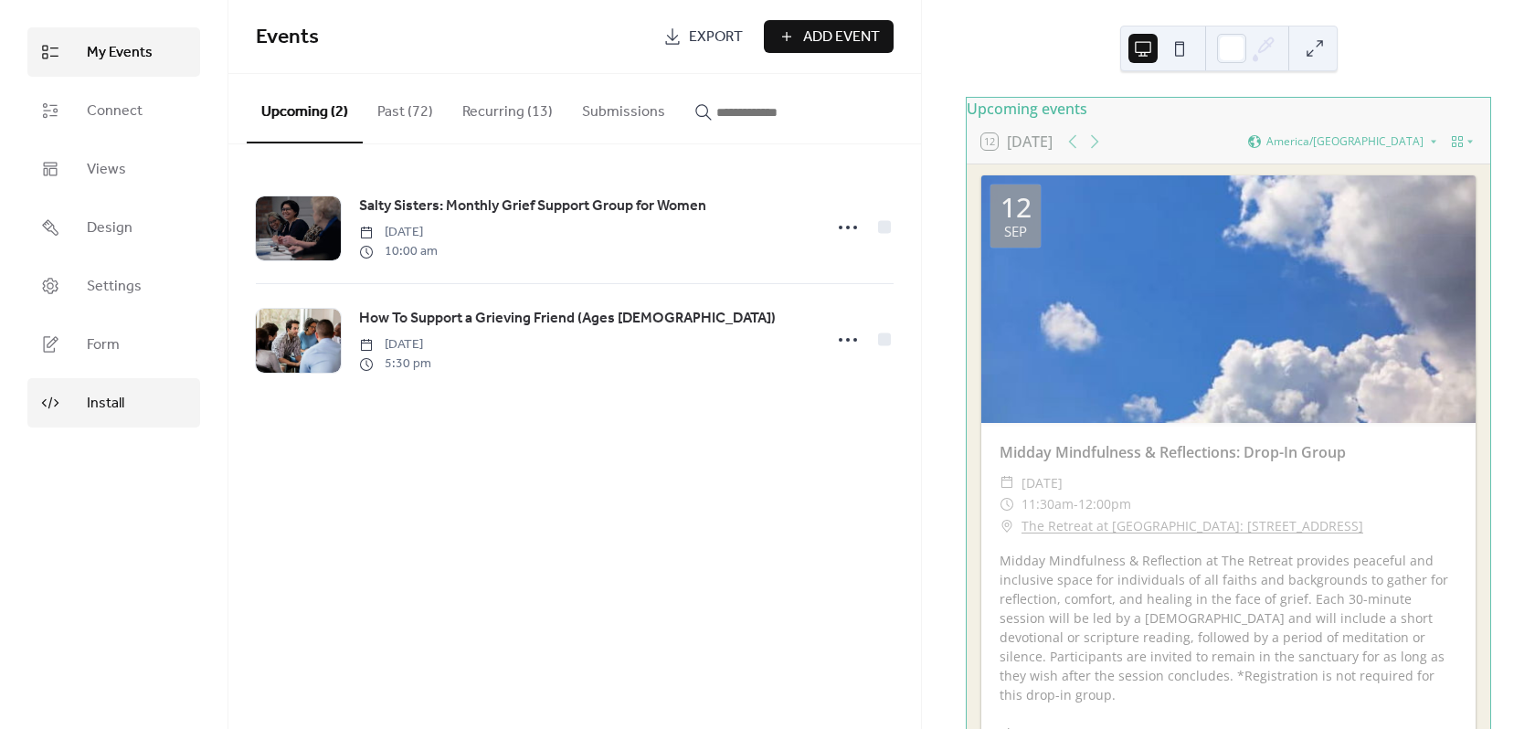
click at [111, 387] on link "Install" at bounding box center [113, 402] width 173 height 49
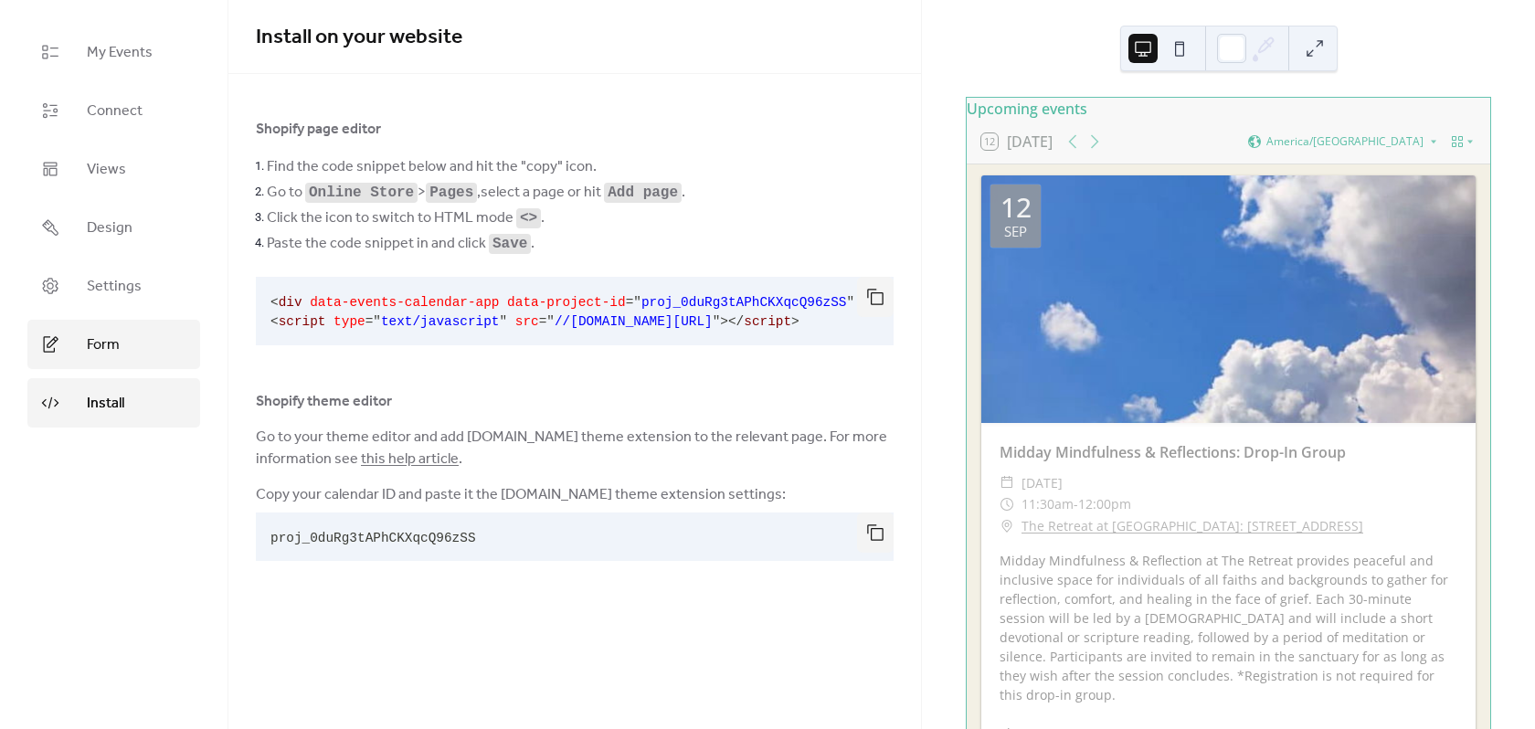
click at [115, 328] on link "Form" at bounding box center [113, 344] width 173 height 49
